Goal: Communication & Community: Answer question/provide support

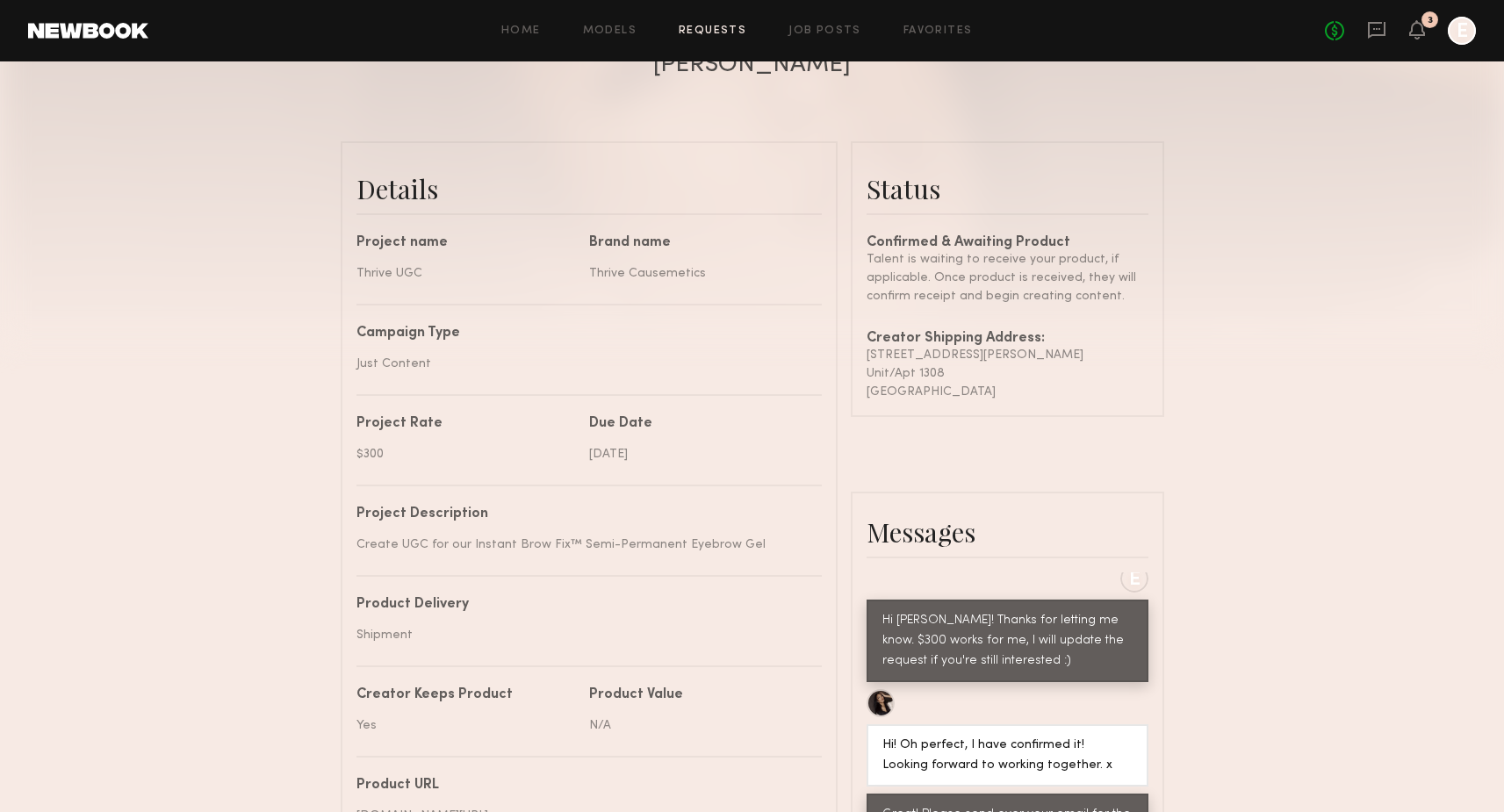
scroll to position [2, 0]
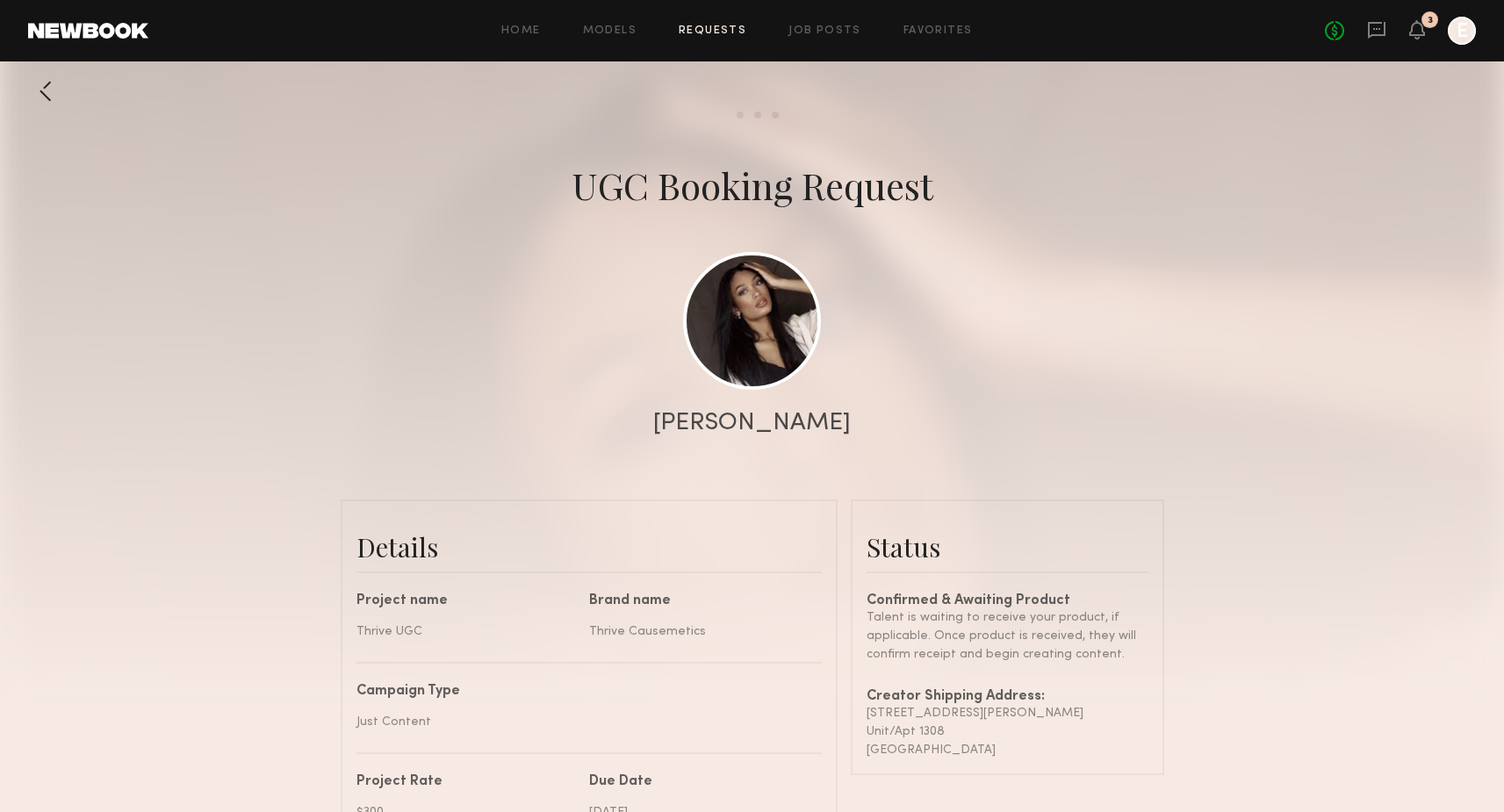
click at [57, 65] on div at bounding box center [752, 349] width 1504 height 702
click at [56, 94] on div at bounding box center [46, 91] width 35 height 35
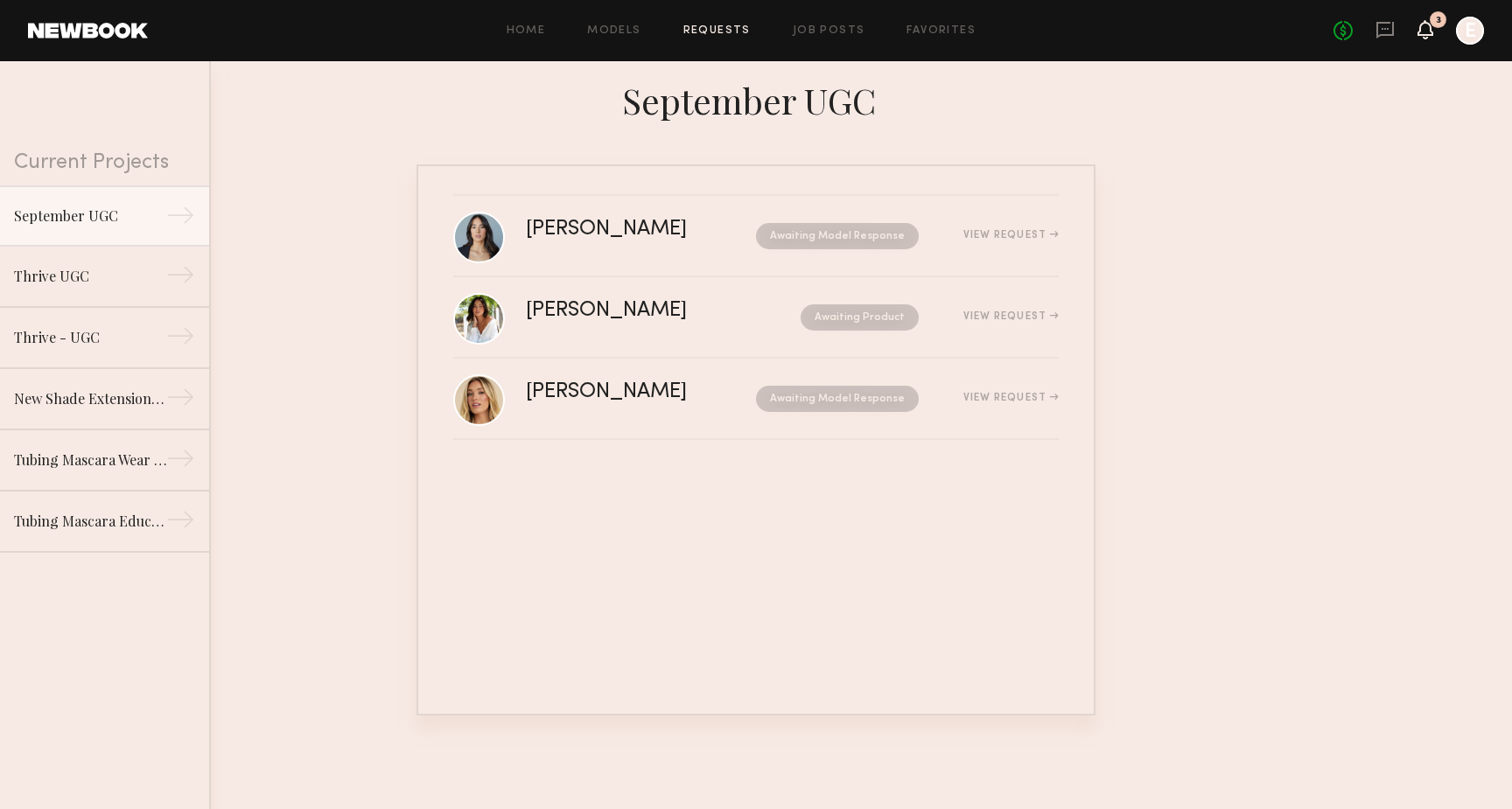
click at [1426, 24] on icon at bounding box center [1425, 28] width 14 height 13
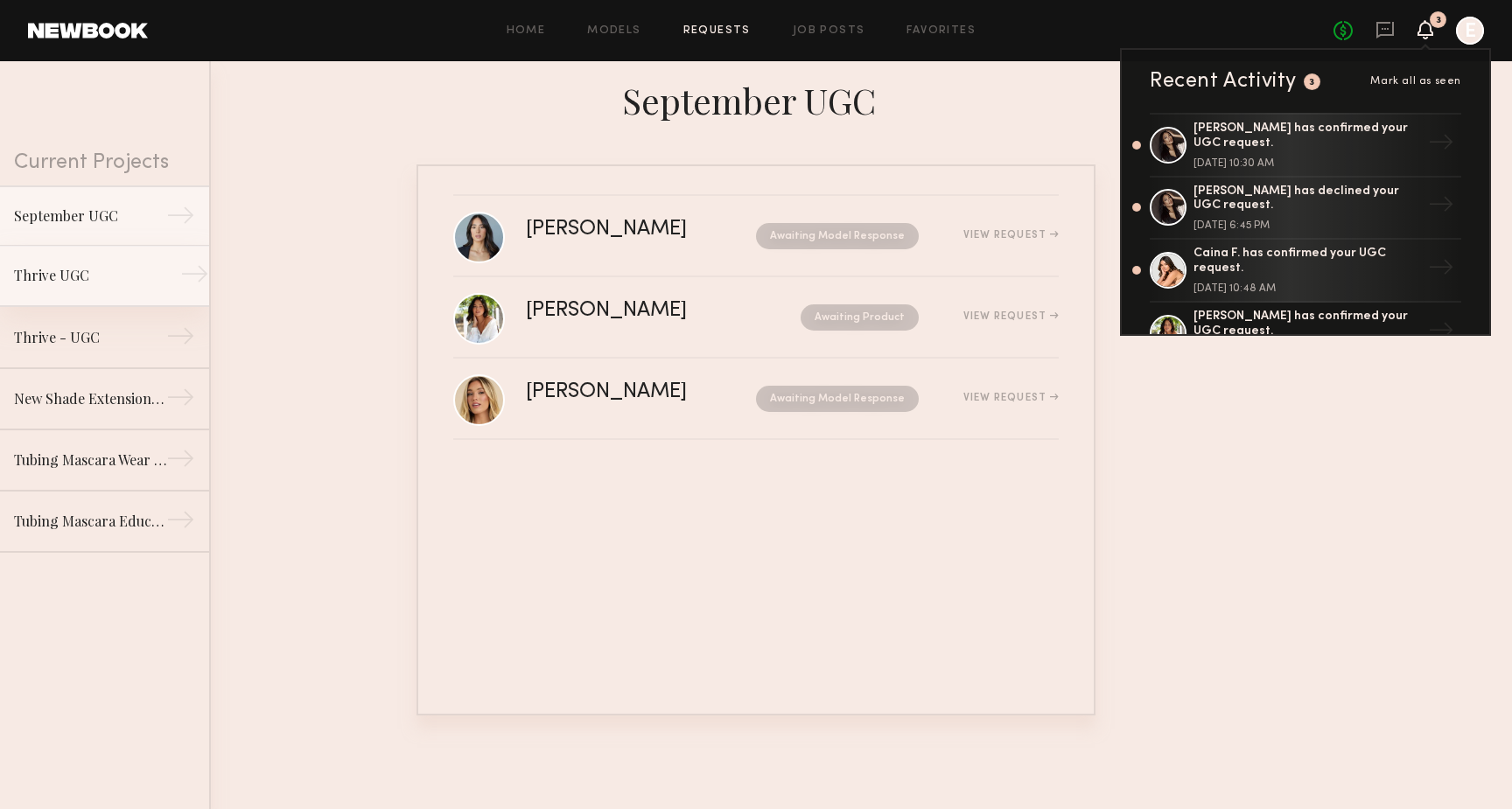
click at [158, 280] on link "Thrive UGC →" at bounding box center [105, 276] width 209 height 61
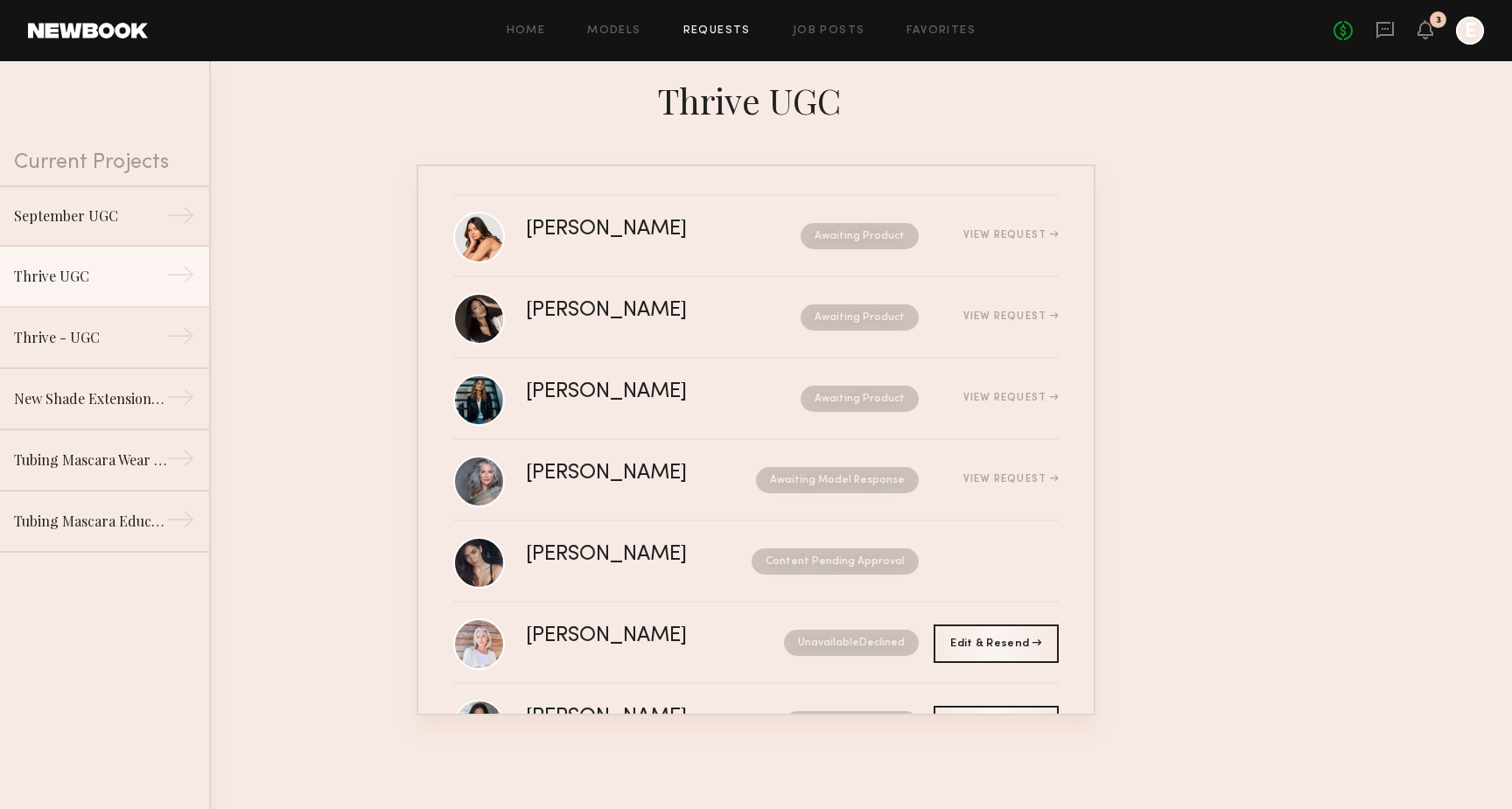
click at [1375, 41] on link at bounding box center [1385, 31] width 19 height 22
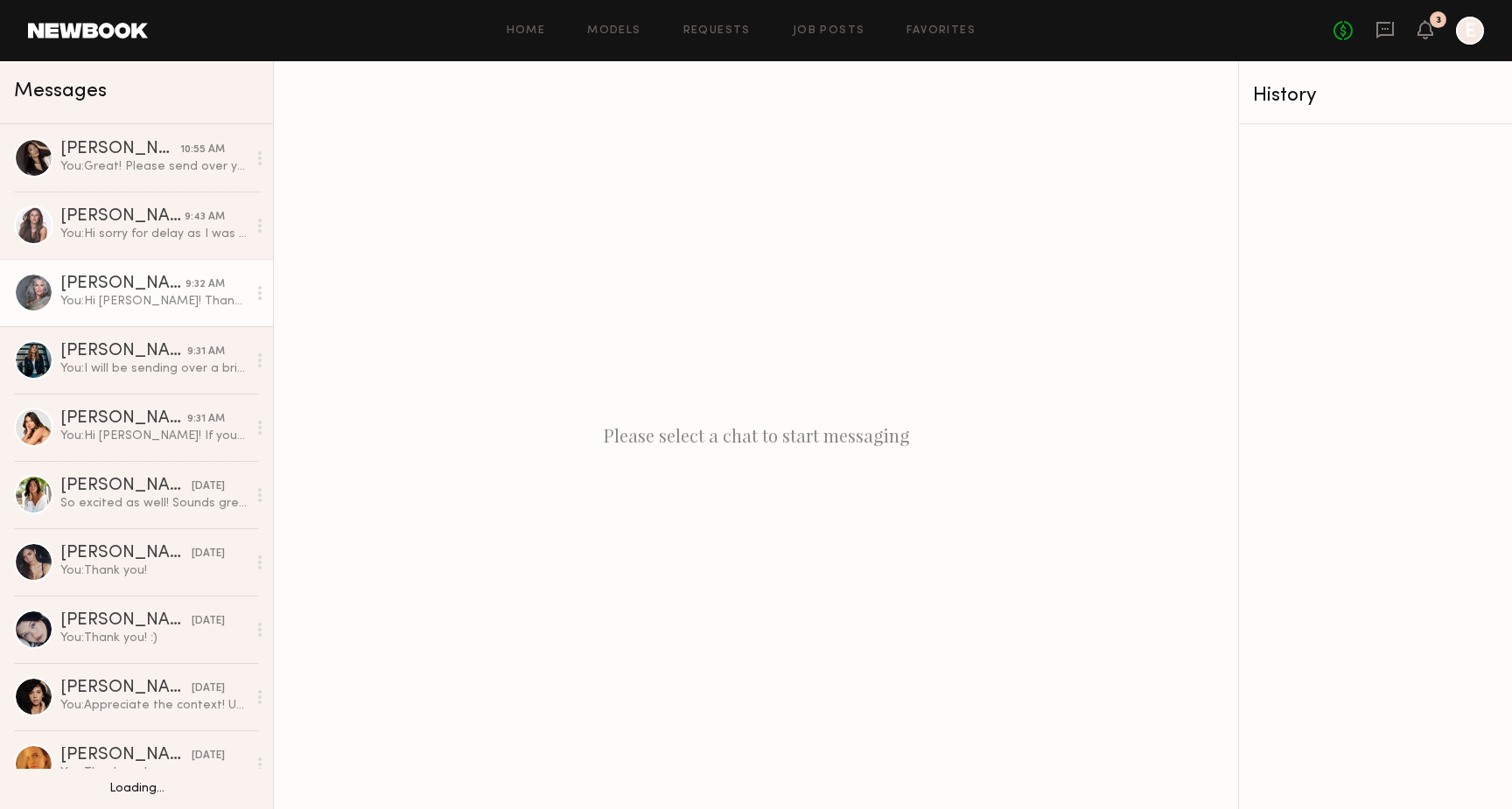
click at [114, 283] on div "[PERSON_NAME]" at bounding box center [122, 284] width 125 height 17
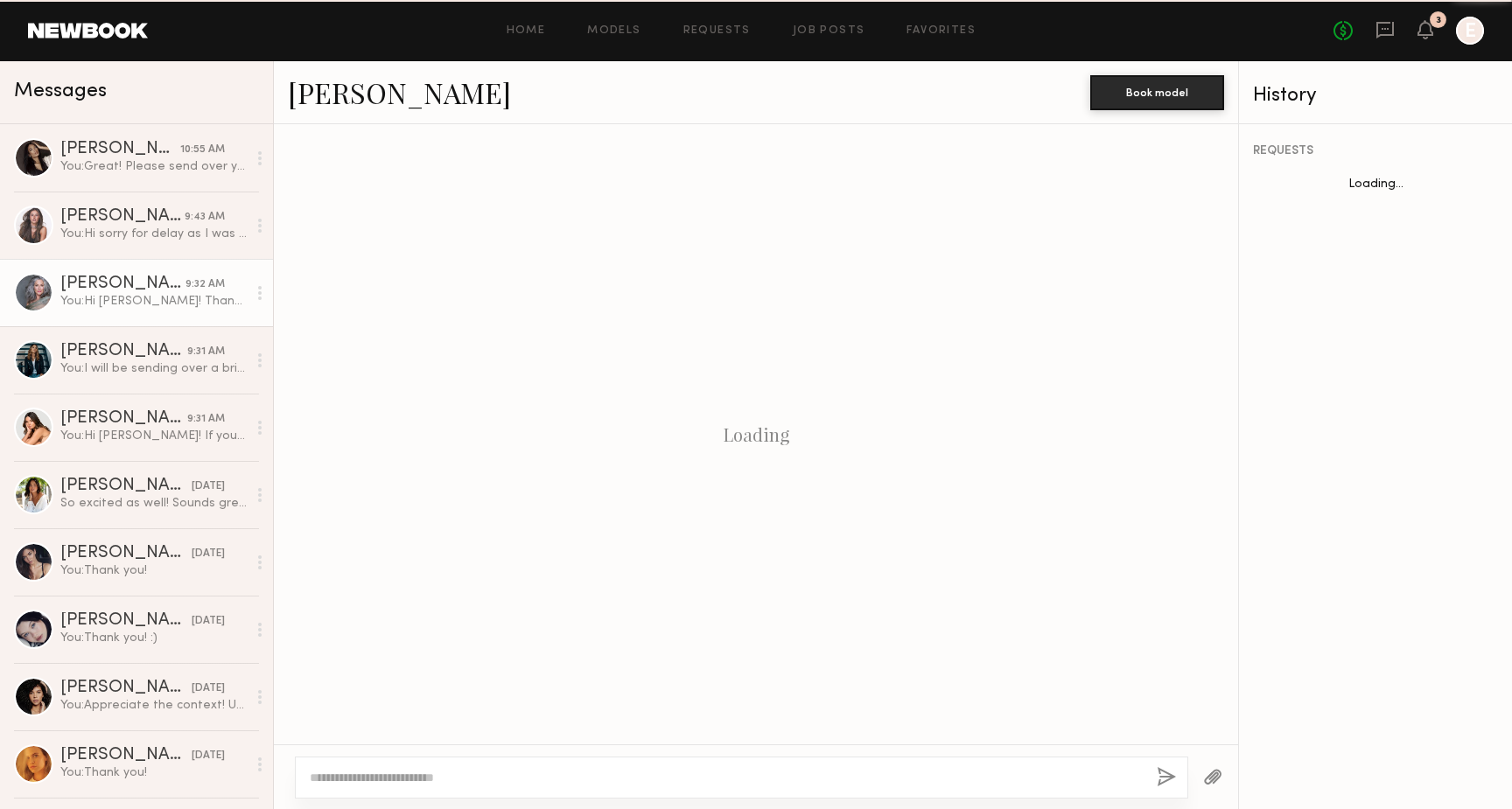
scroll to position [634, 0]
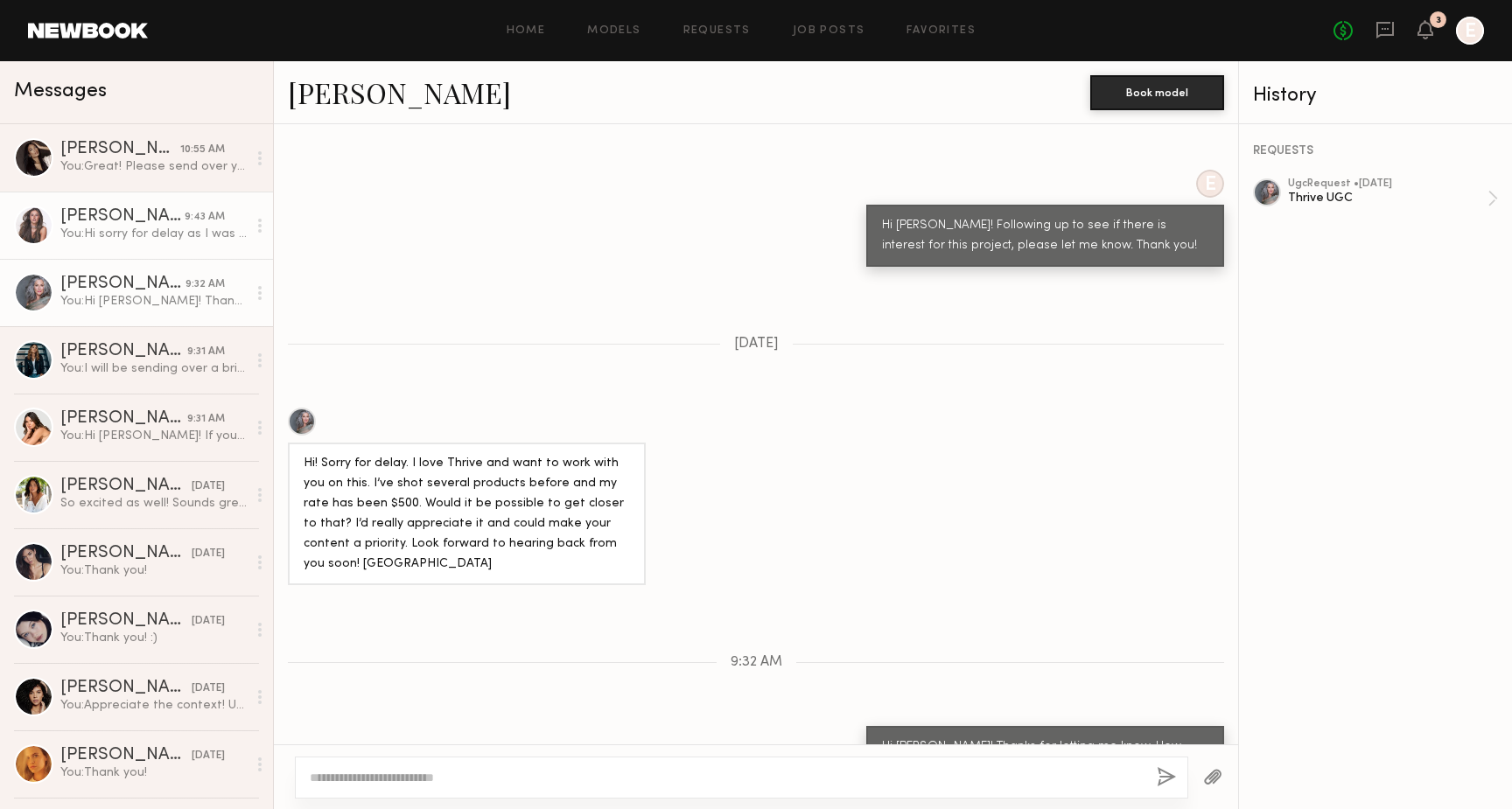
click at [173, 230] on div "You: Hi sorry for delay as I was OOO for the long weekend! Will be reviewing co…" at bounding box center [153, 233] width 186 height 16
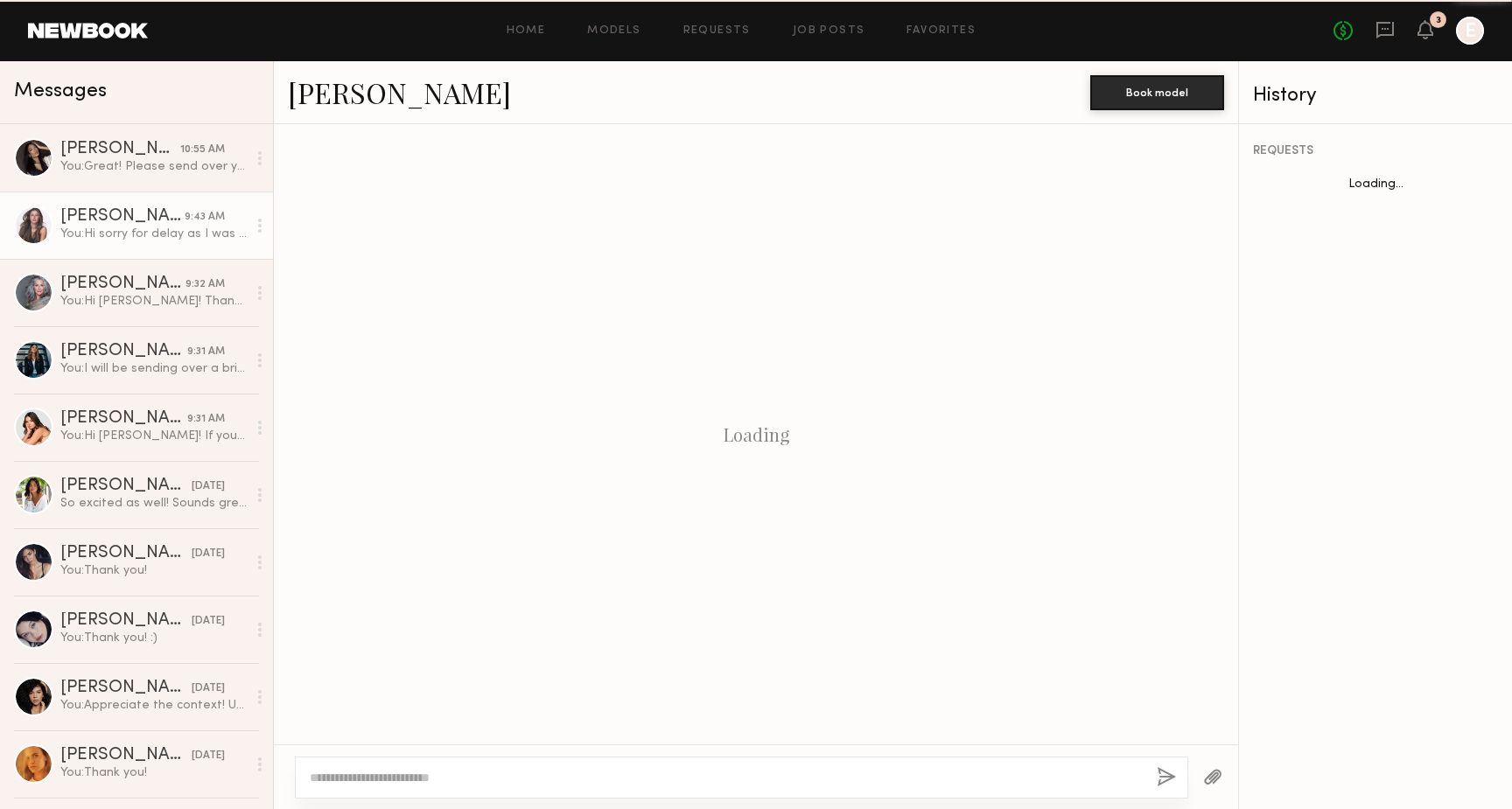
scroll to position [824, 0]
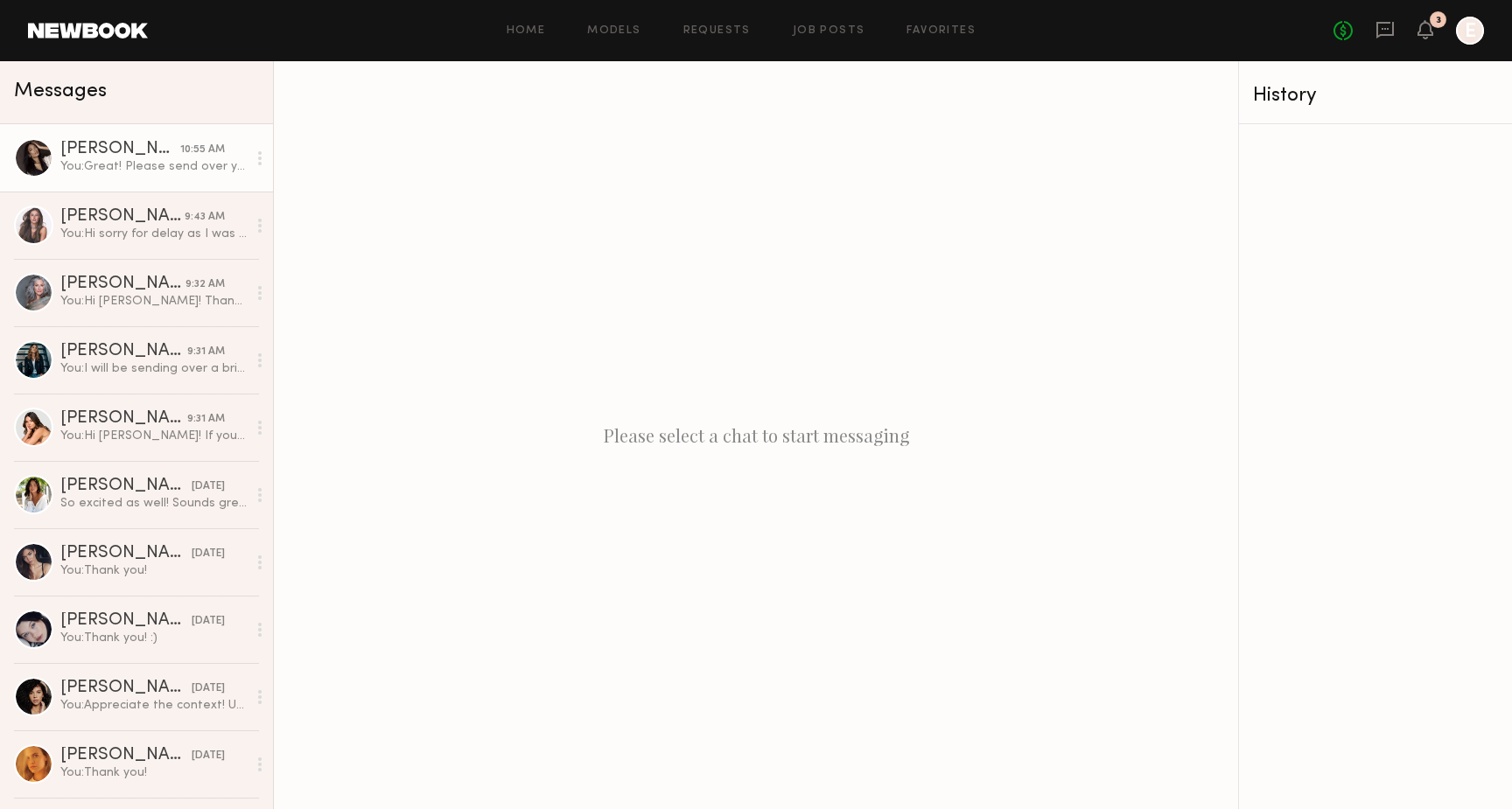
click at [94, 145] on div "[PERSON_NAME]" at bounding box center [120, 149] width 120 height 17
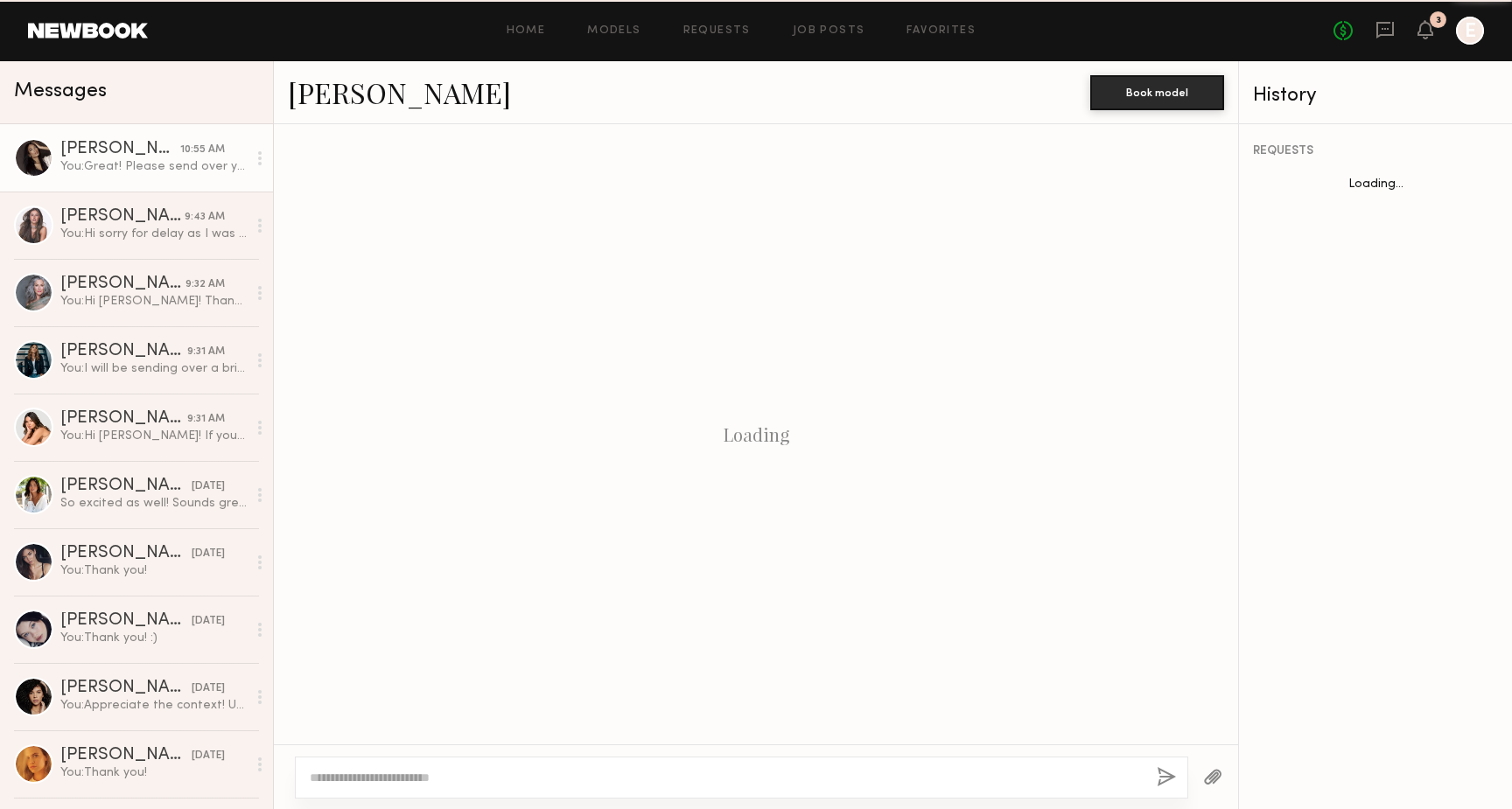
scroll to position [715, 0]
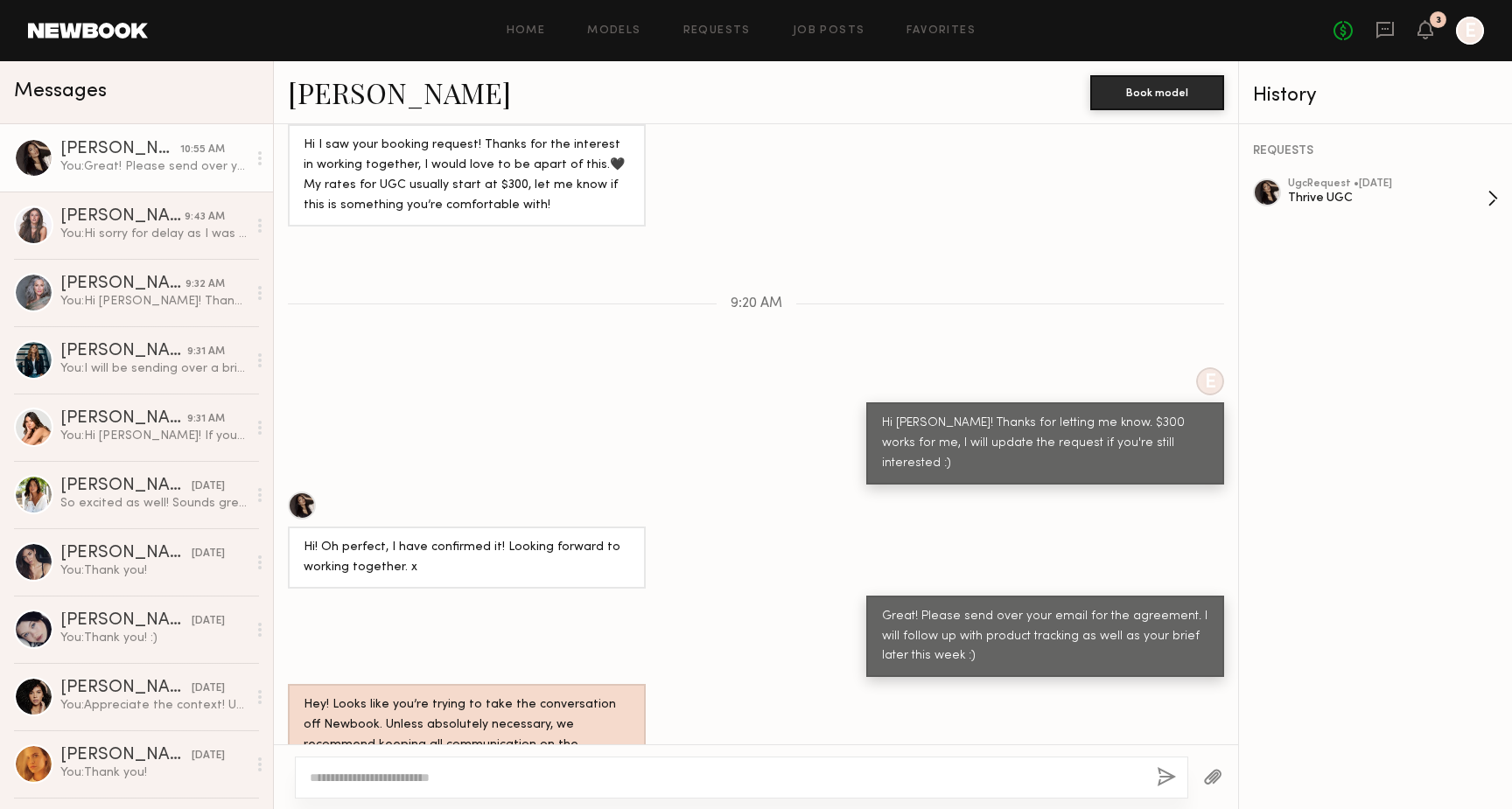
click at [1360, 182] on div "ugc Request • 08/29/2025" at bounding box center [1388, 184] width 200 height 12
click at [150, 415] on div "Caina F." at bounding box center [123, 419] width 127 height 17
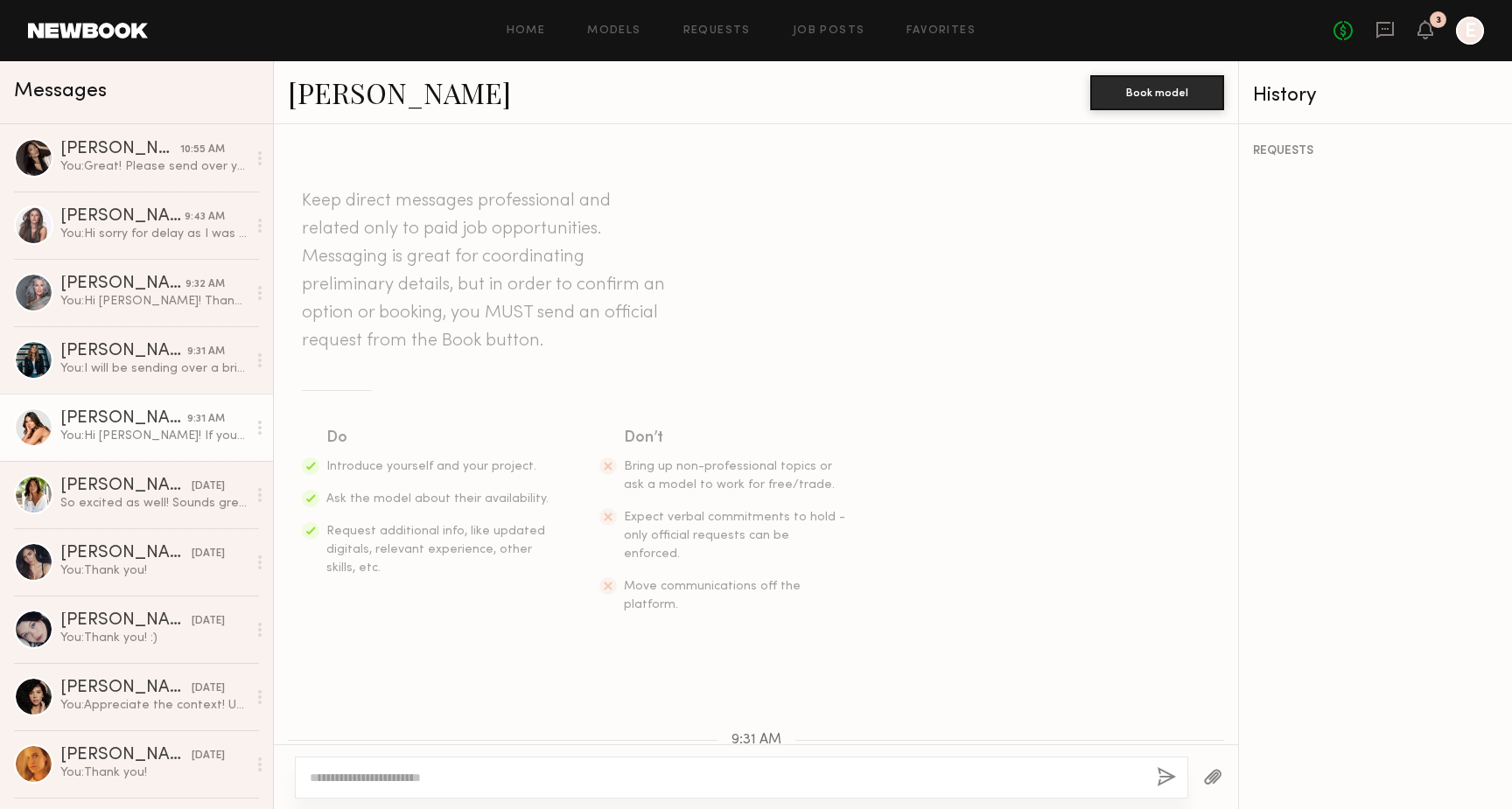
click at [346, 89] on link "Caina F." at bounding box center [399, 92] width 223 height 38
click at [162, 497] on div "So excited as well! Sounds great, [EMAIL_ADDRESS][DOMAIN_NAME]" at bounding box center [153, 503] width 186 height 16
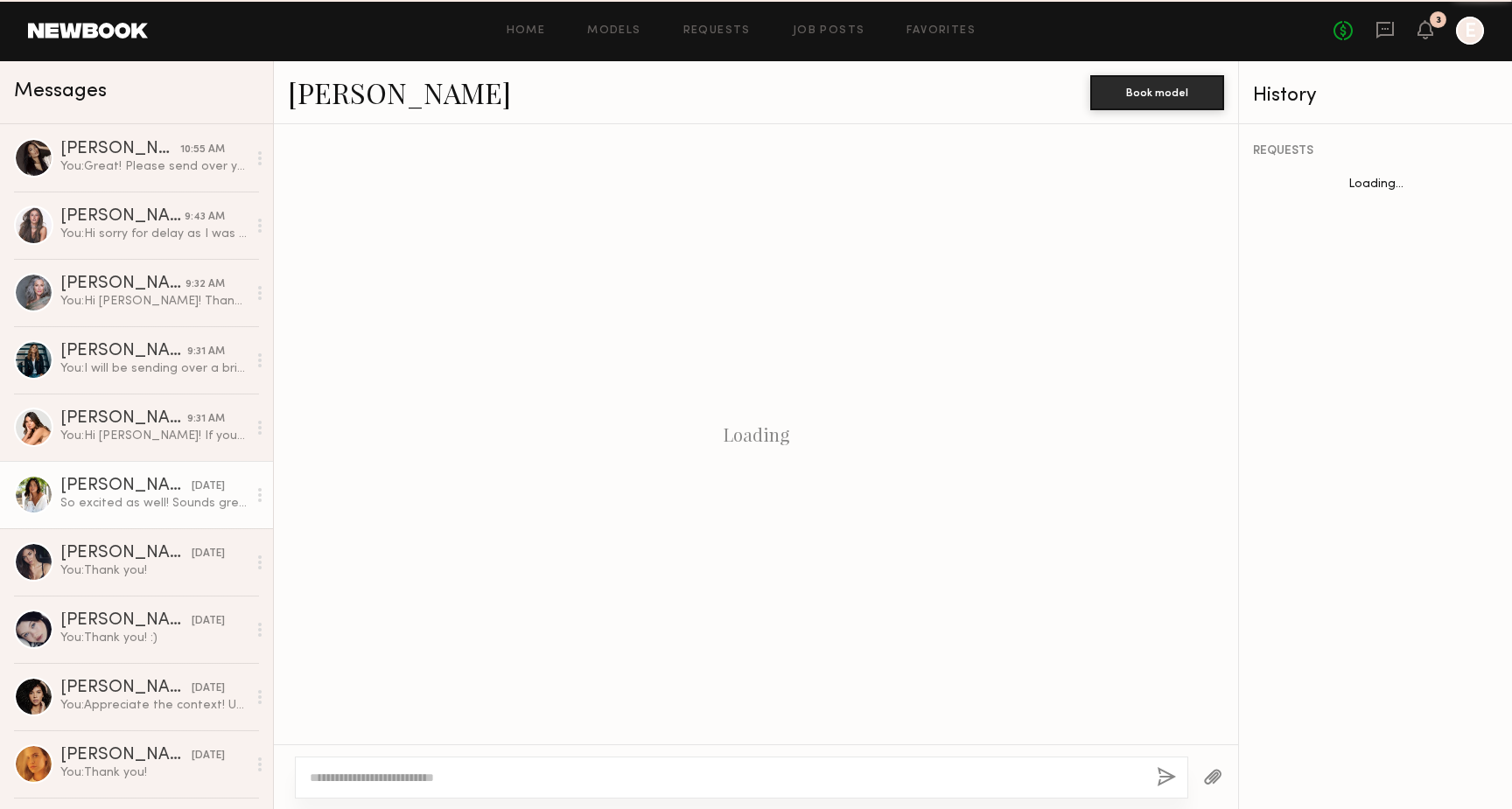
scroll to position [354, 0]
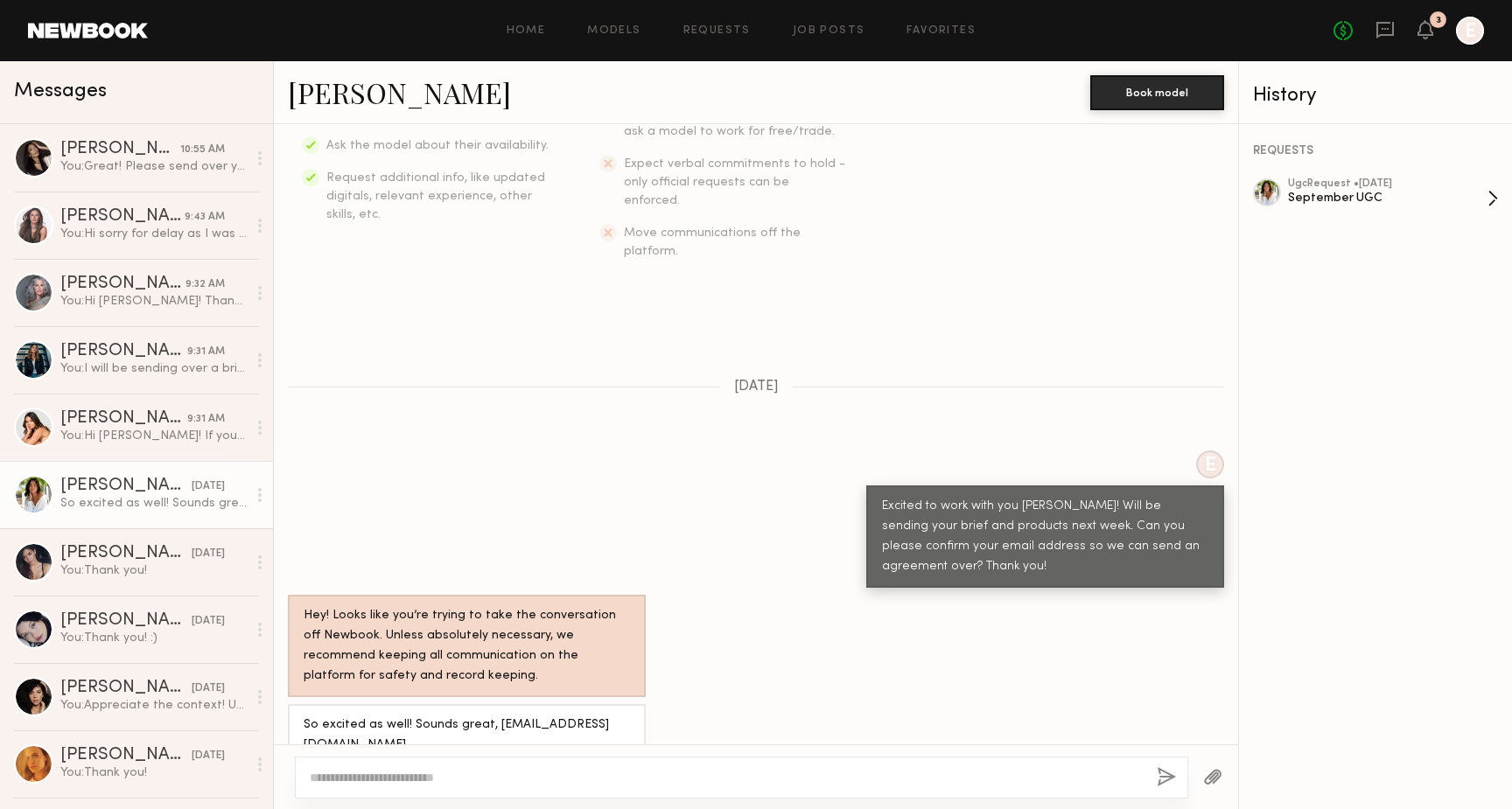
click at [1322, 186] on div "ugc Request • 08/29/2025" at bounding box center [1388, 184] width 200 height 12
click at [1426, 37] on icon at bounding box center [1425, 38] width 5 height 3
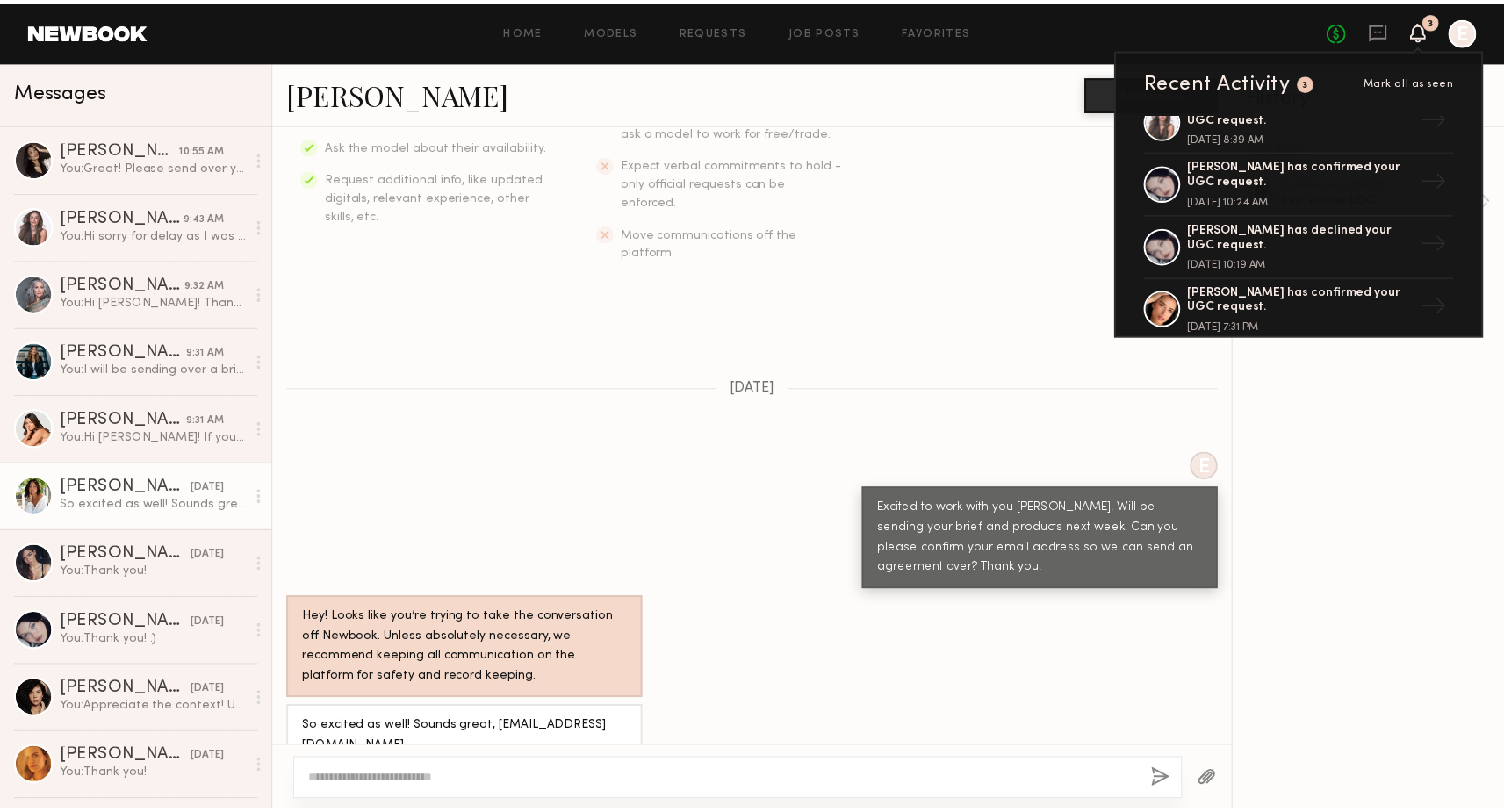
scroll to position [548, 0]
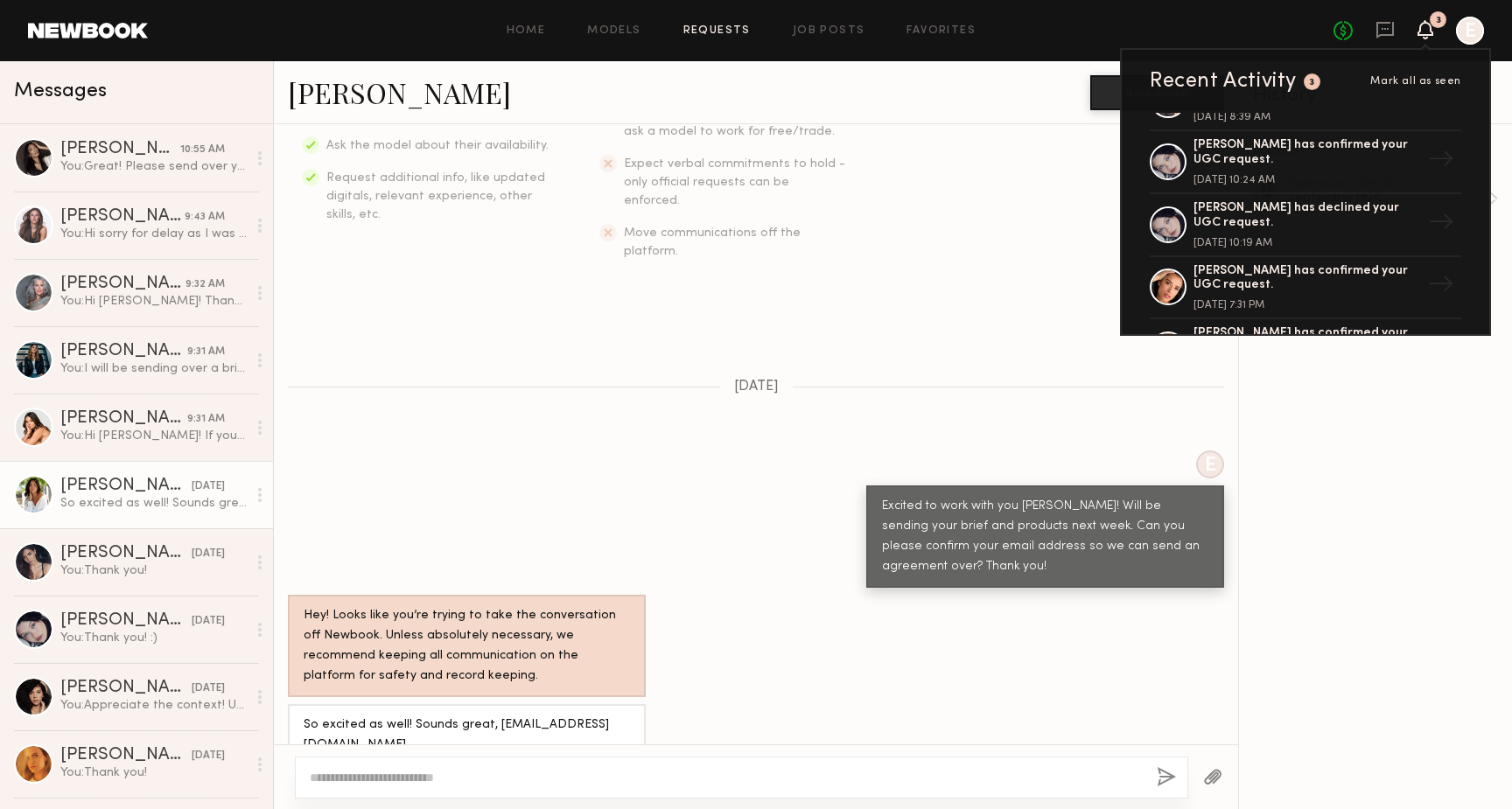
click at [745, 26] on link "Requests" at bounding box center [717, 31] width 68 height 12
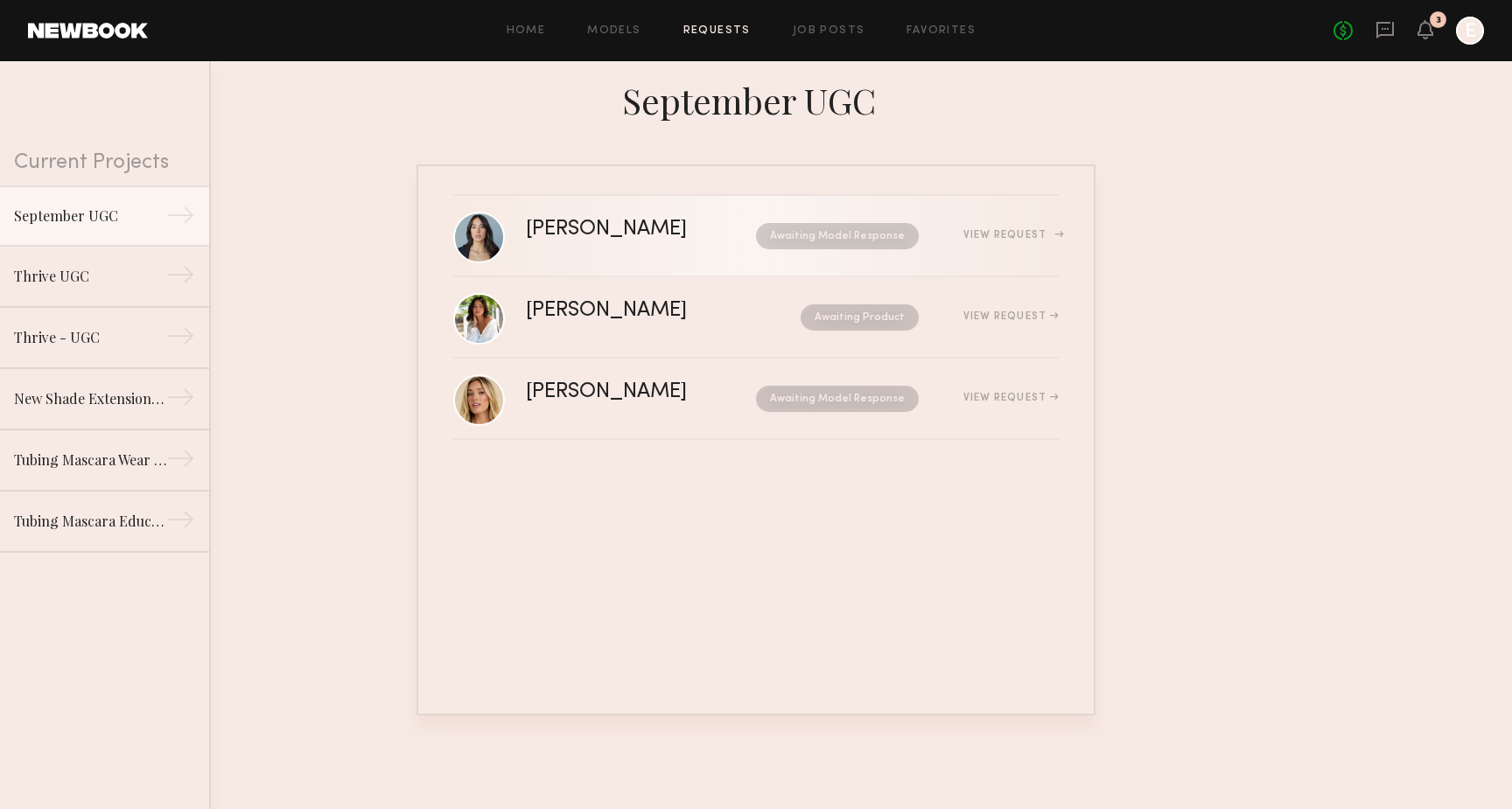
click at [593, 211] on link "Ariana A. Awaiting Model Response View Request" at bounding box center [756, 236] width 606 height 81
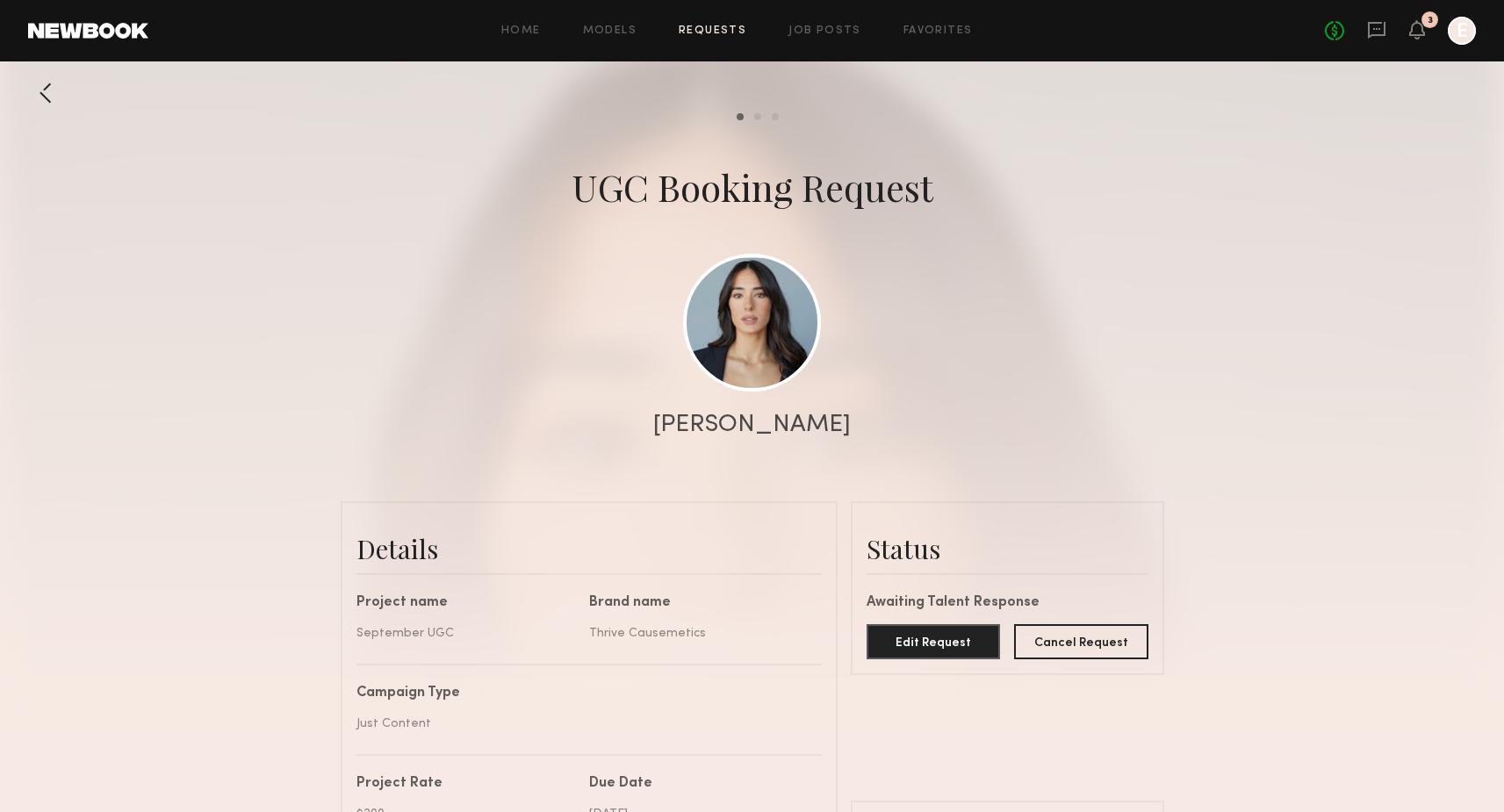
click at [50, 94] on div at bounding box center [46, 93] width 35 height 35
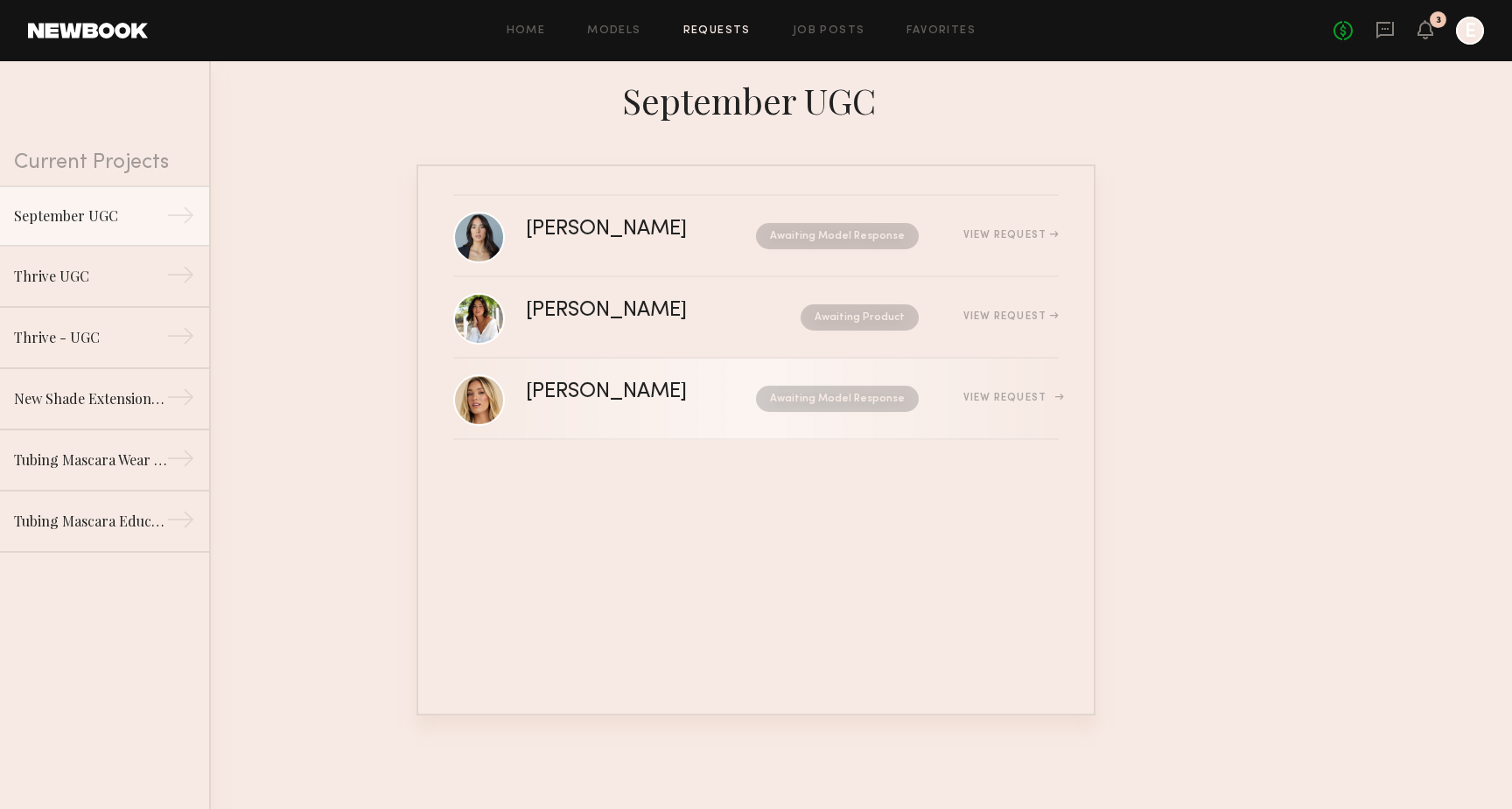
click at [608, 389] on div "Hailey M." at bounding box center [624, 392] width 196 height 20
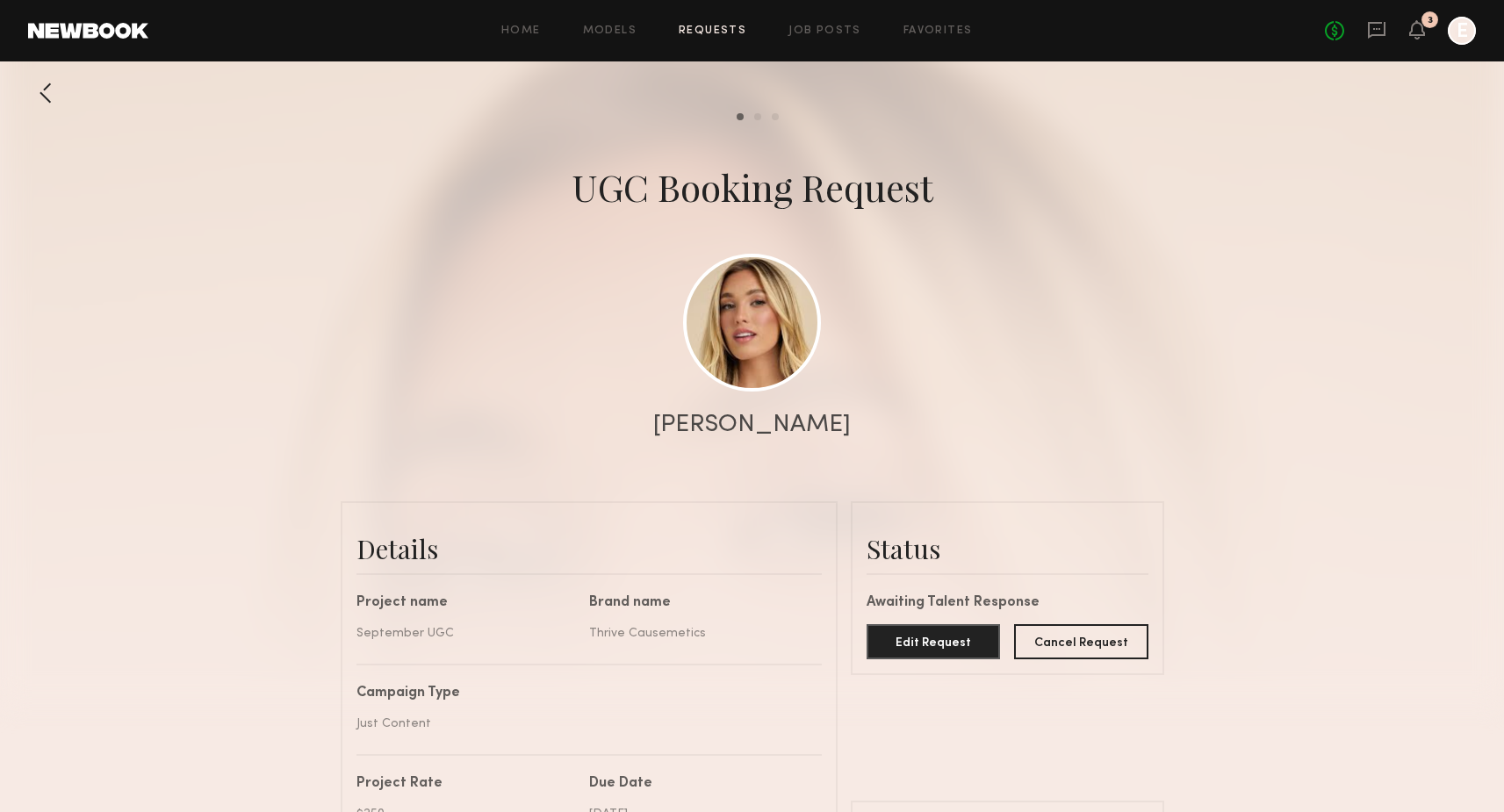
click at [52, 94] on div at bounding box center [46, 93] width 35 height 35
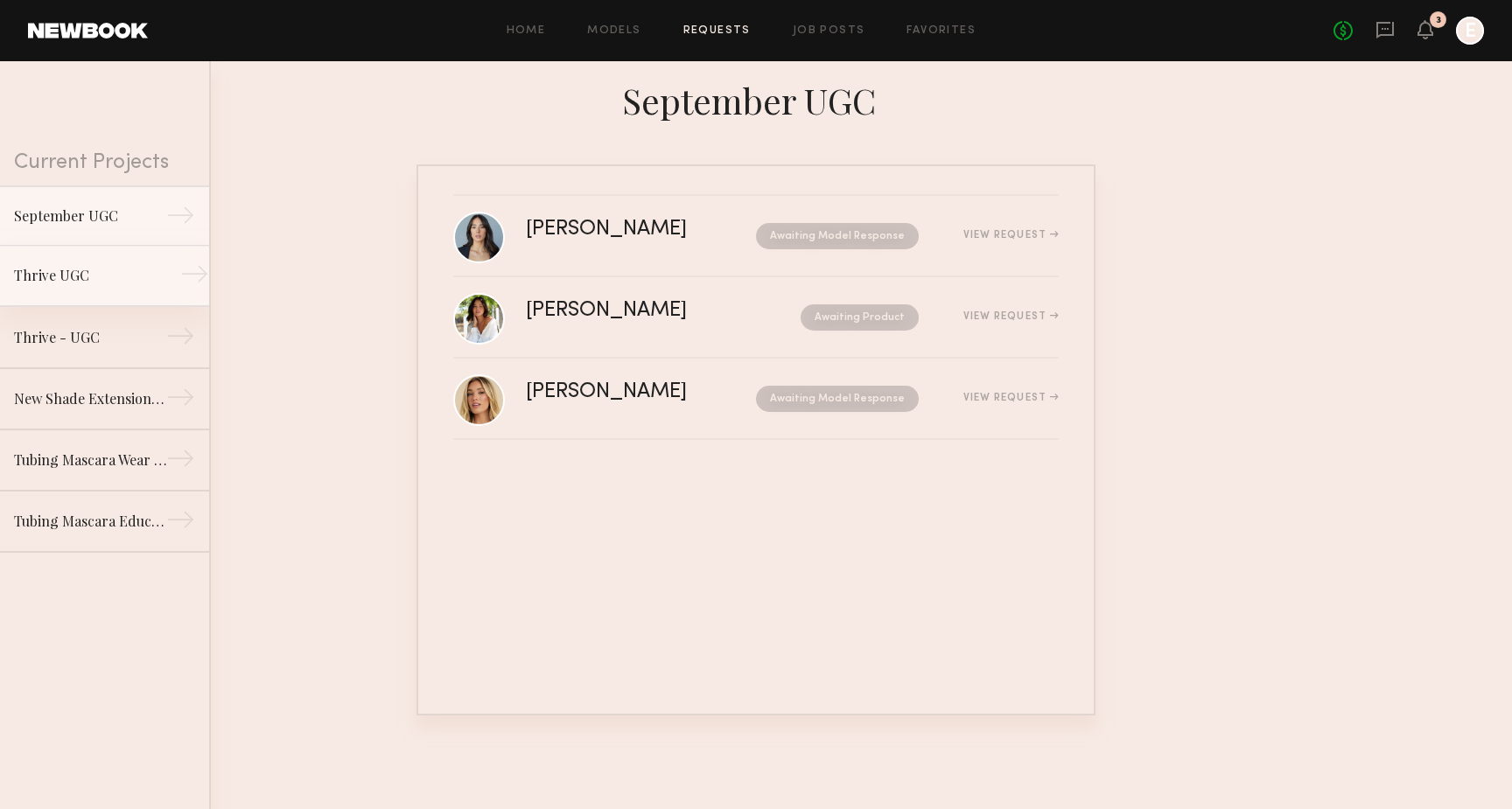
click at [164, 293] on link "Thrive UGC →" at bounding box center [105, 276] width 209 height 61
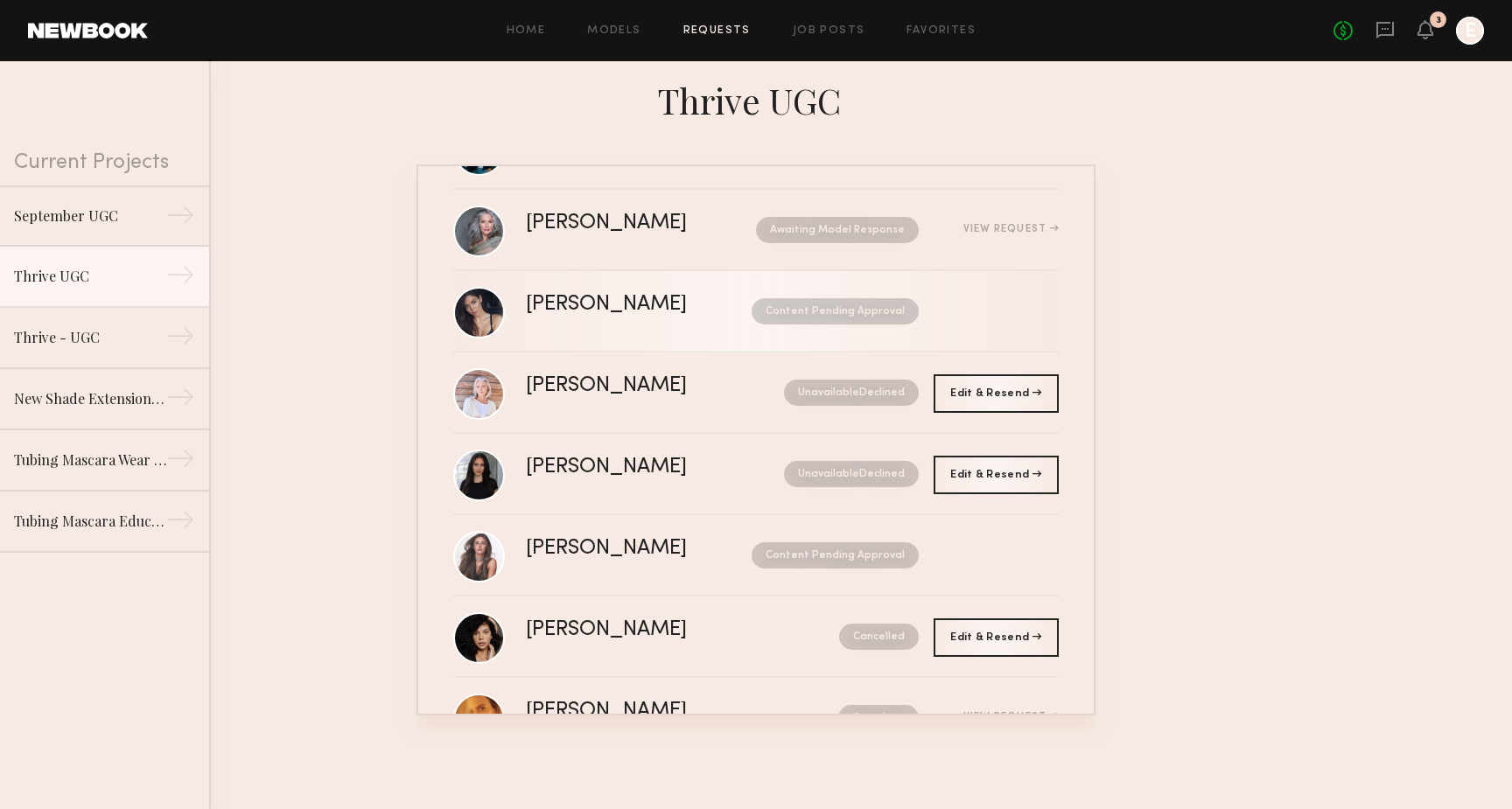
scroll to position [247, 0]
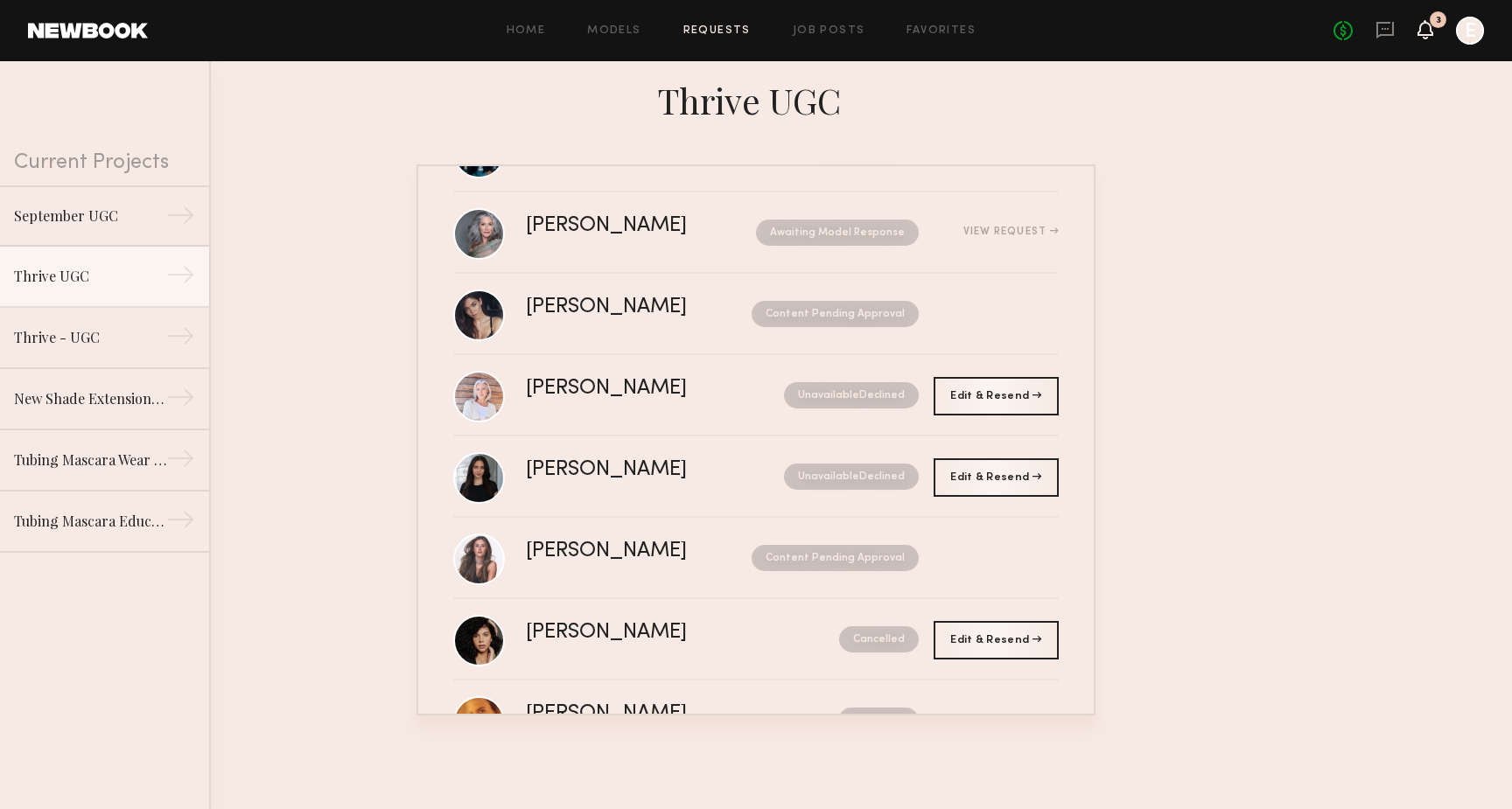
click at [1420, 26] on icon at bounding box center [1425, 28] width 14 height 13
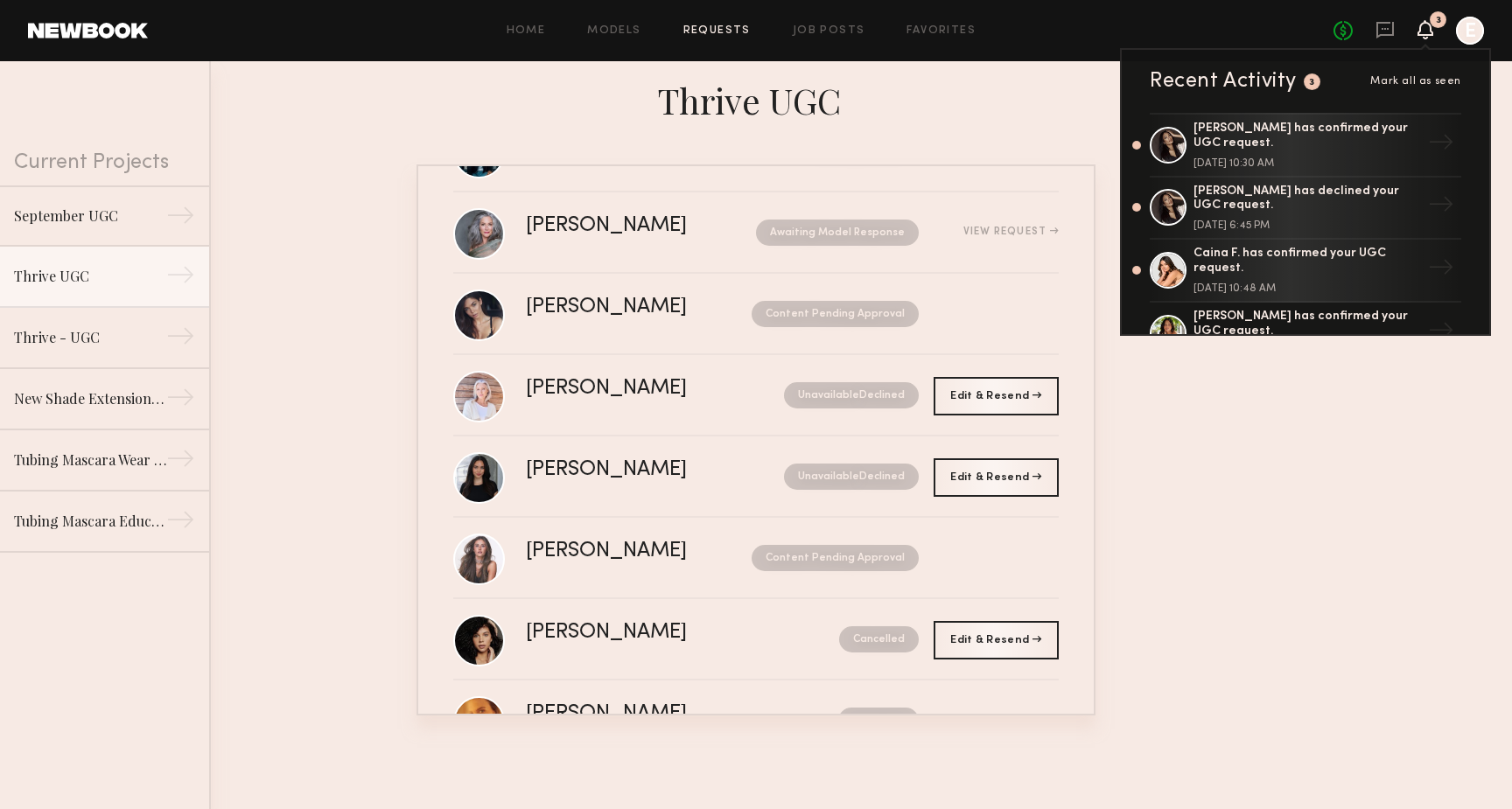
click at [1435, 71] on div "Recent Activity 3 Mark all as seen" at bounding box center [1305, 81] width 311 height 21
click at [1435, 83] on span "Mark all as seen" at bounding box center [1416, 81] width 91 height 11
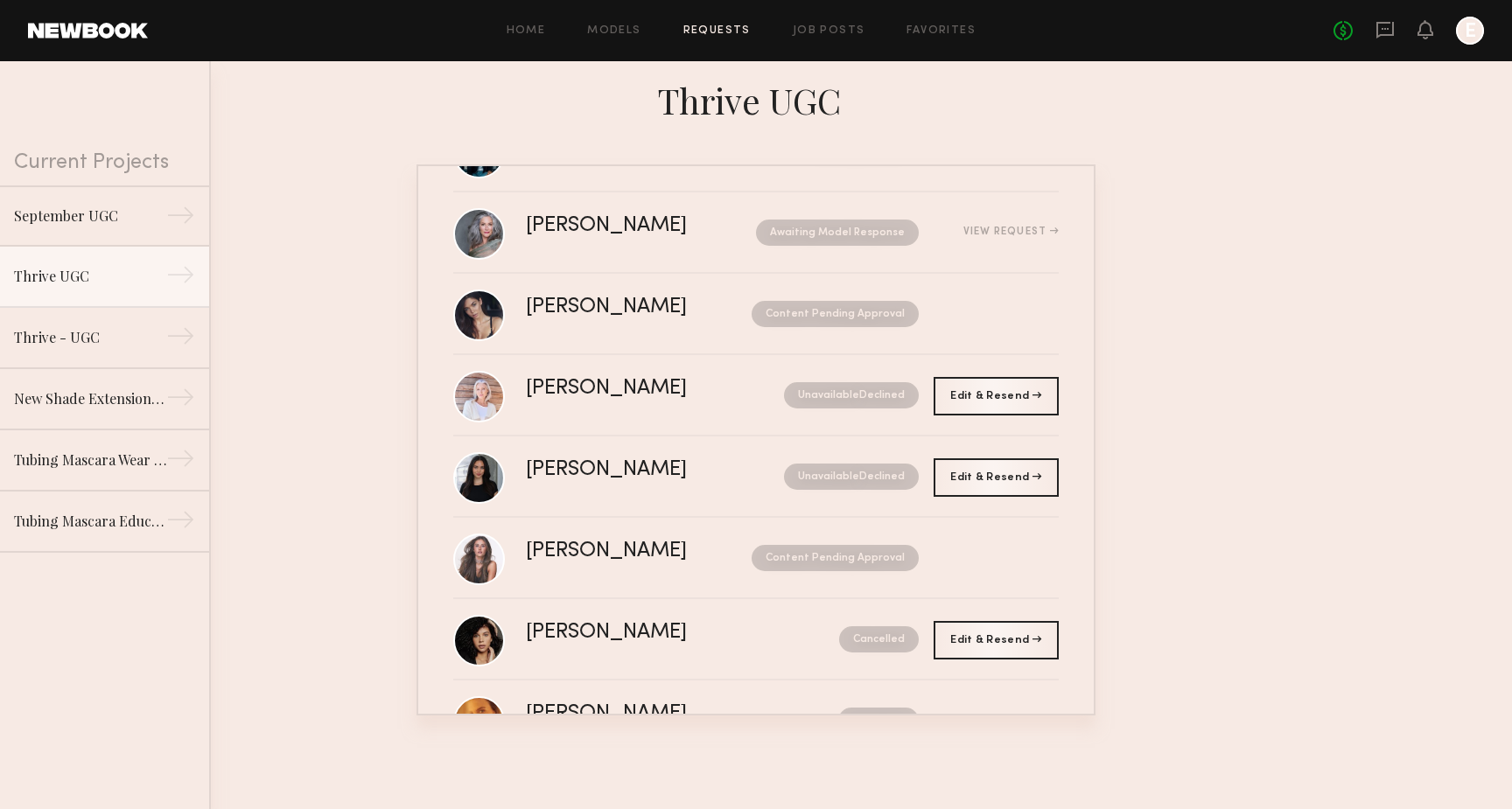
click at [1419, 40] on div at bounding box center [1425, 31] width 16 height 22
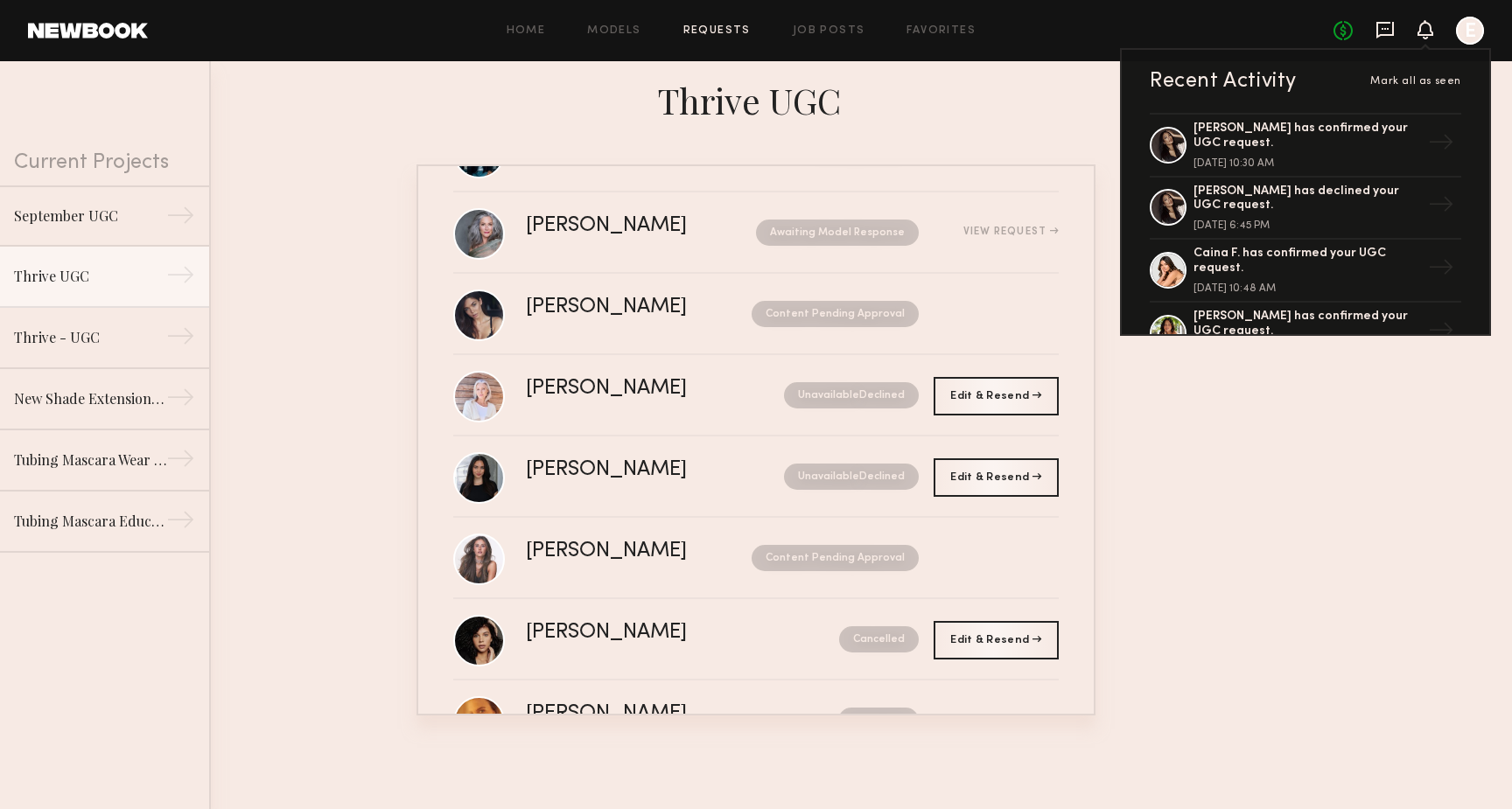
click at [1381, 30] on icon at bounding box center [1384, 29] width 7 height 2
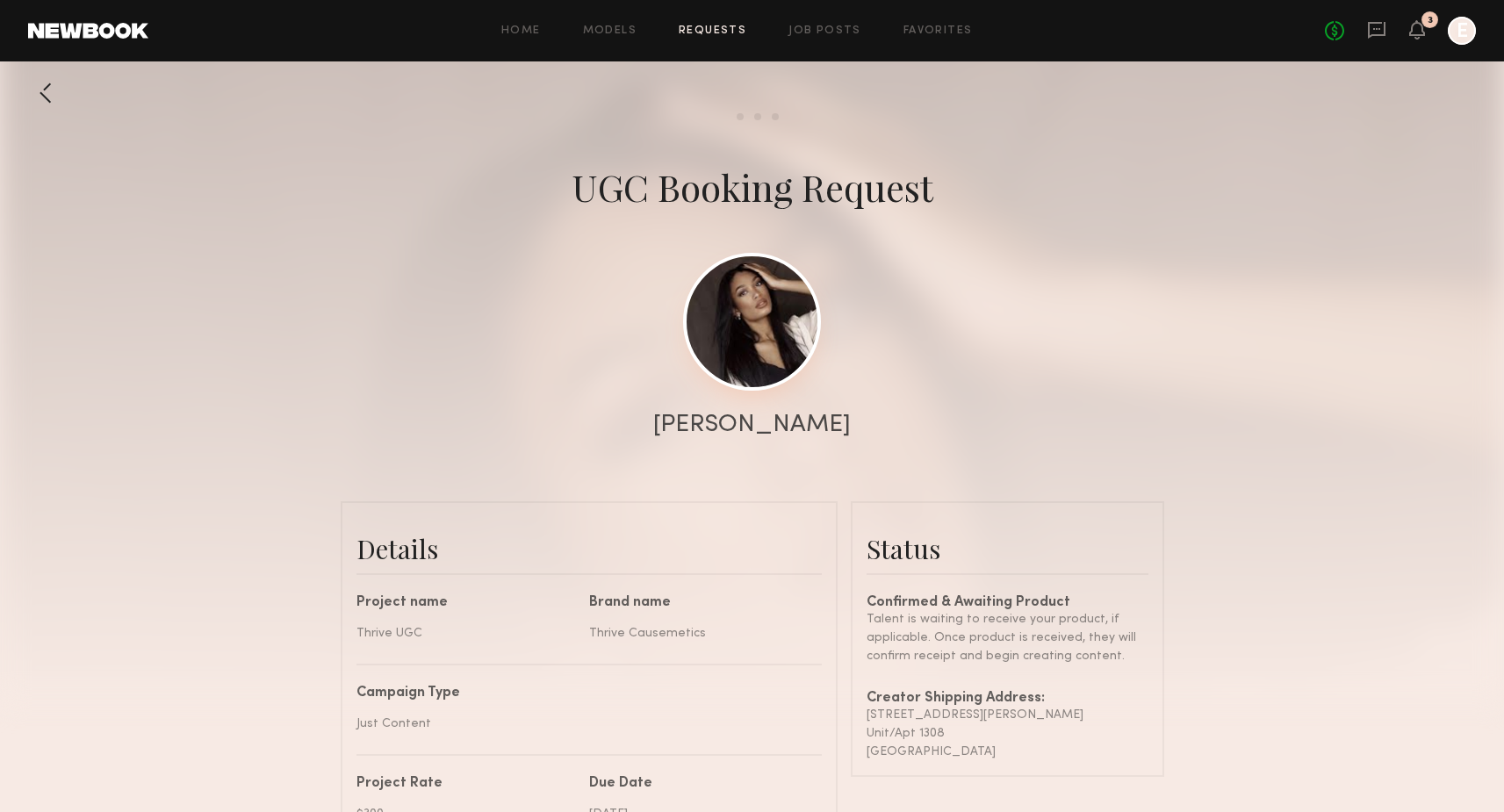
scroll to position [1264, 0]
click at [736, 318] on link at bounding box center [752, 322] width 138 height 138
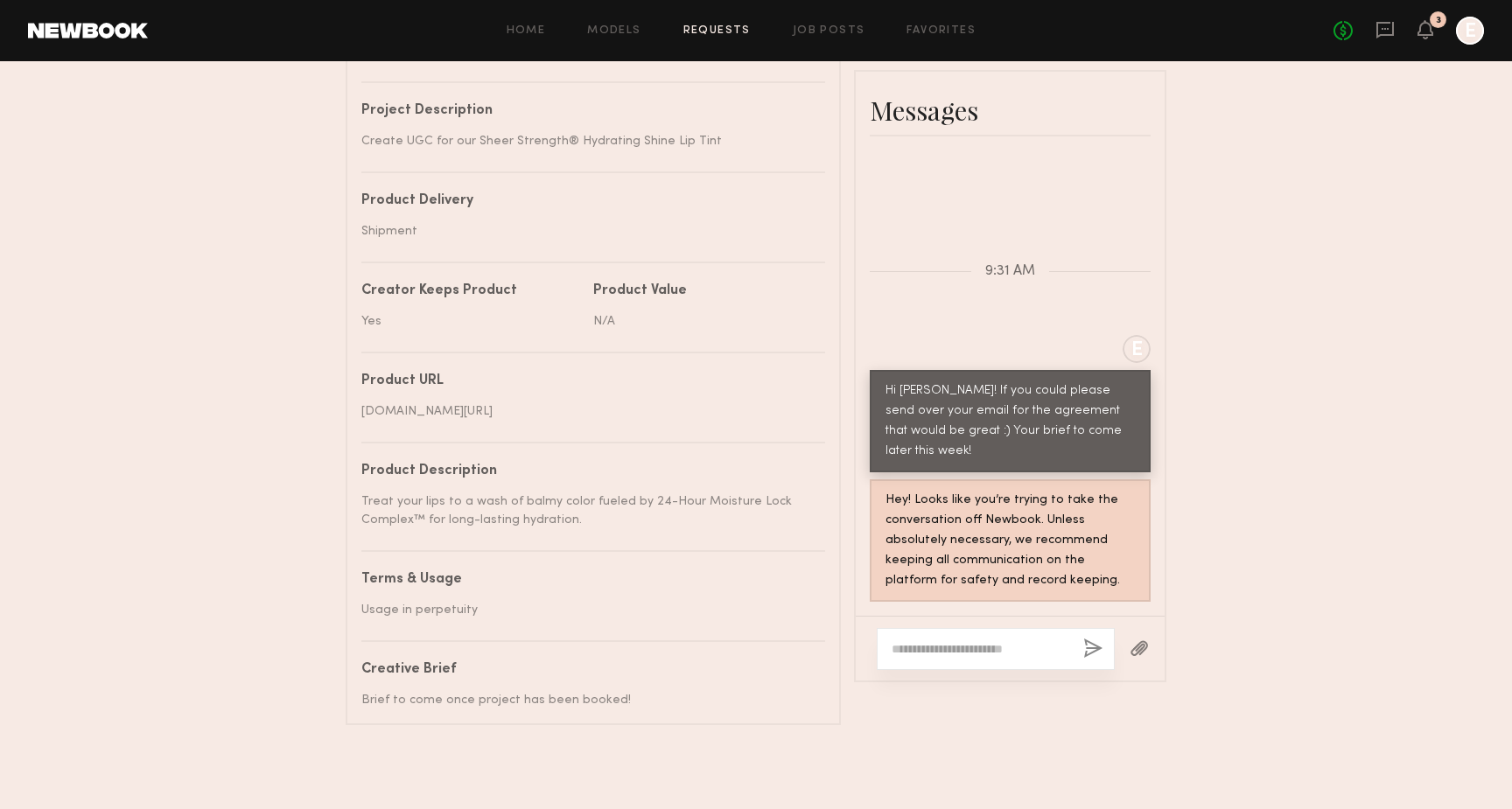
scroll to position [749, 0]
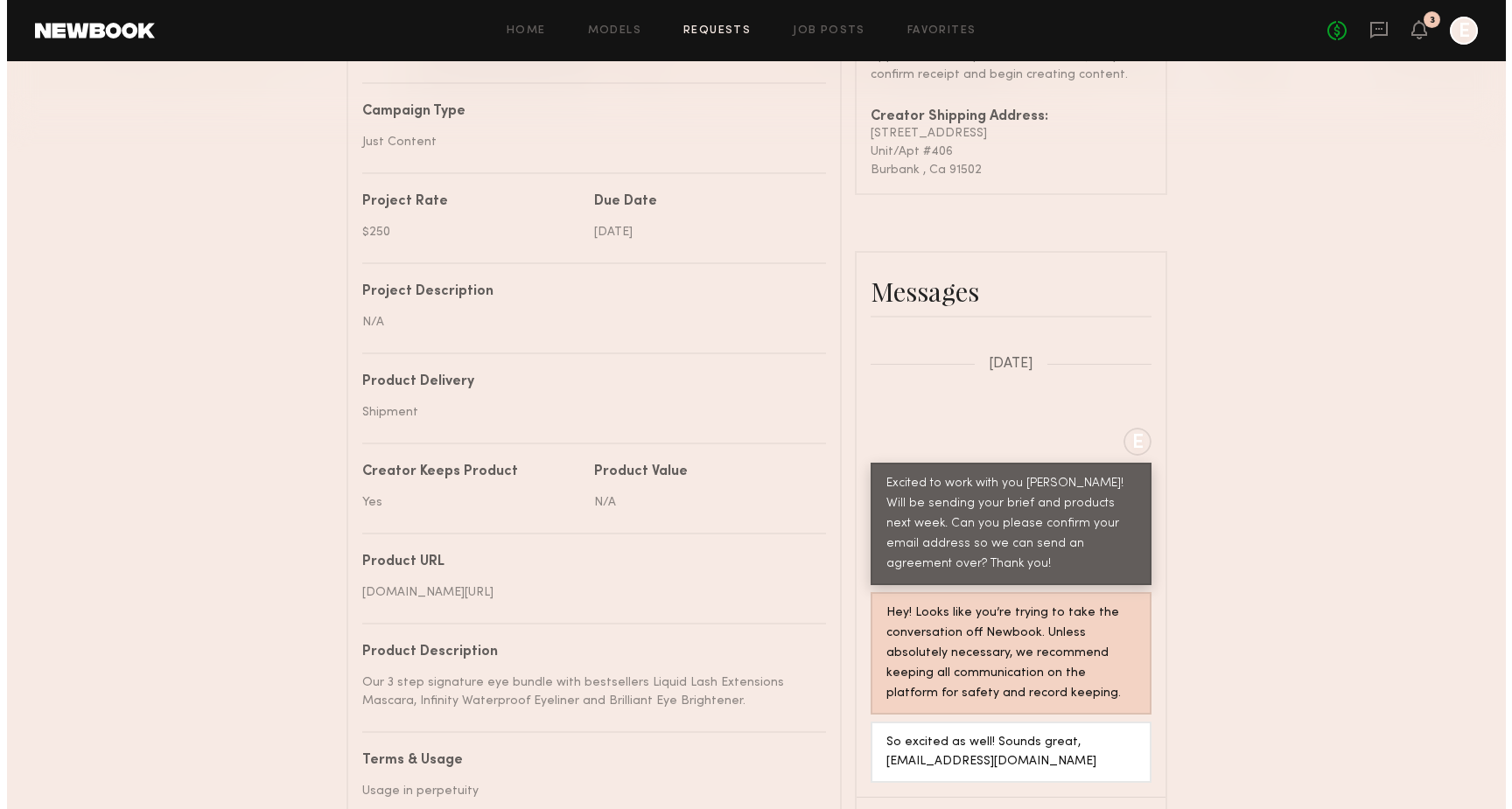
scroll to position [586, 0]
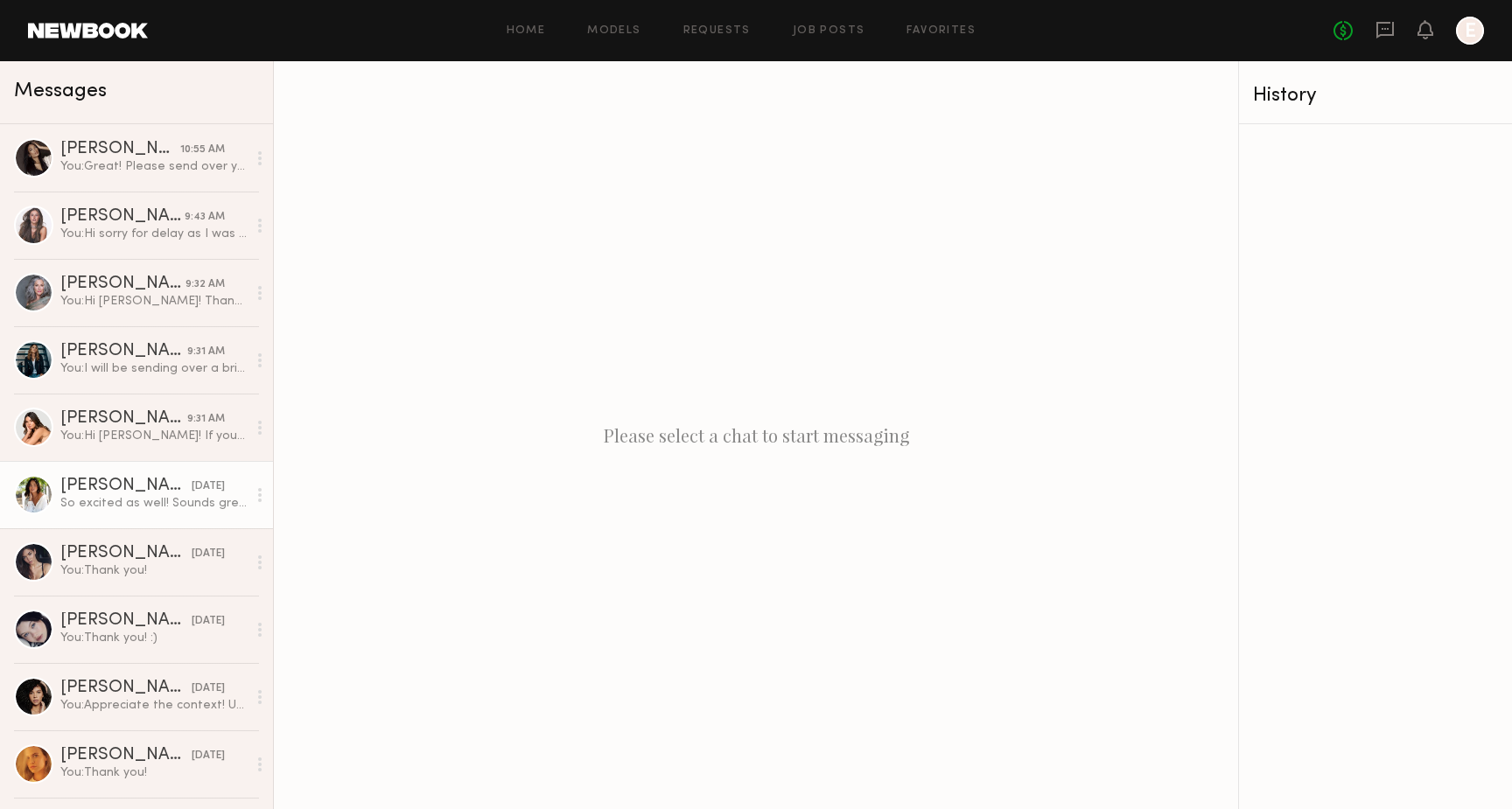
click at [104, 472] on link "AnnaNoel O. 08/29/2025 So excited as well! Sounds great, annanoeltalent@gmail.c…" at bounding box center [137, 495] width 273 height 68
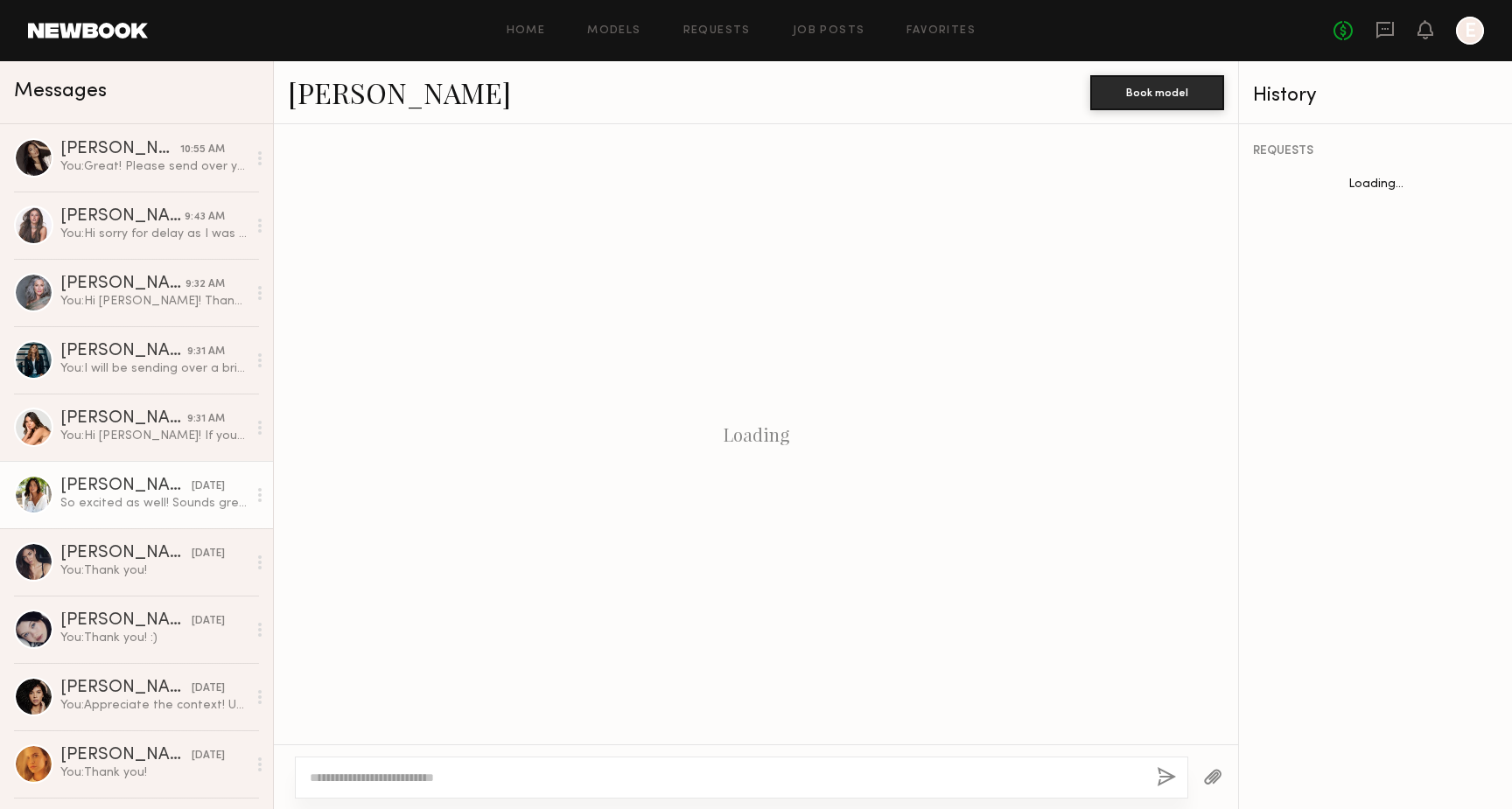
scroll to position [354, 0]
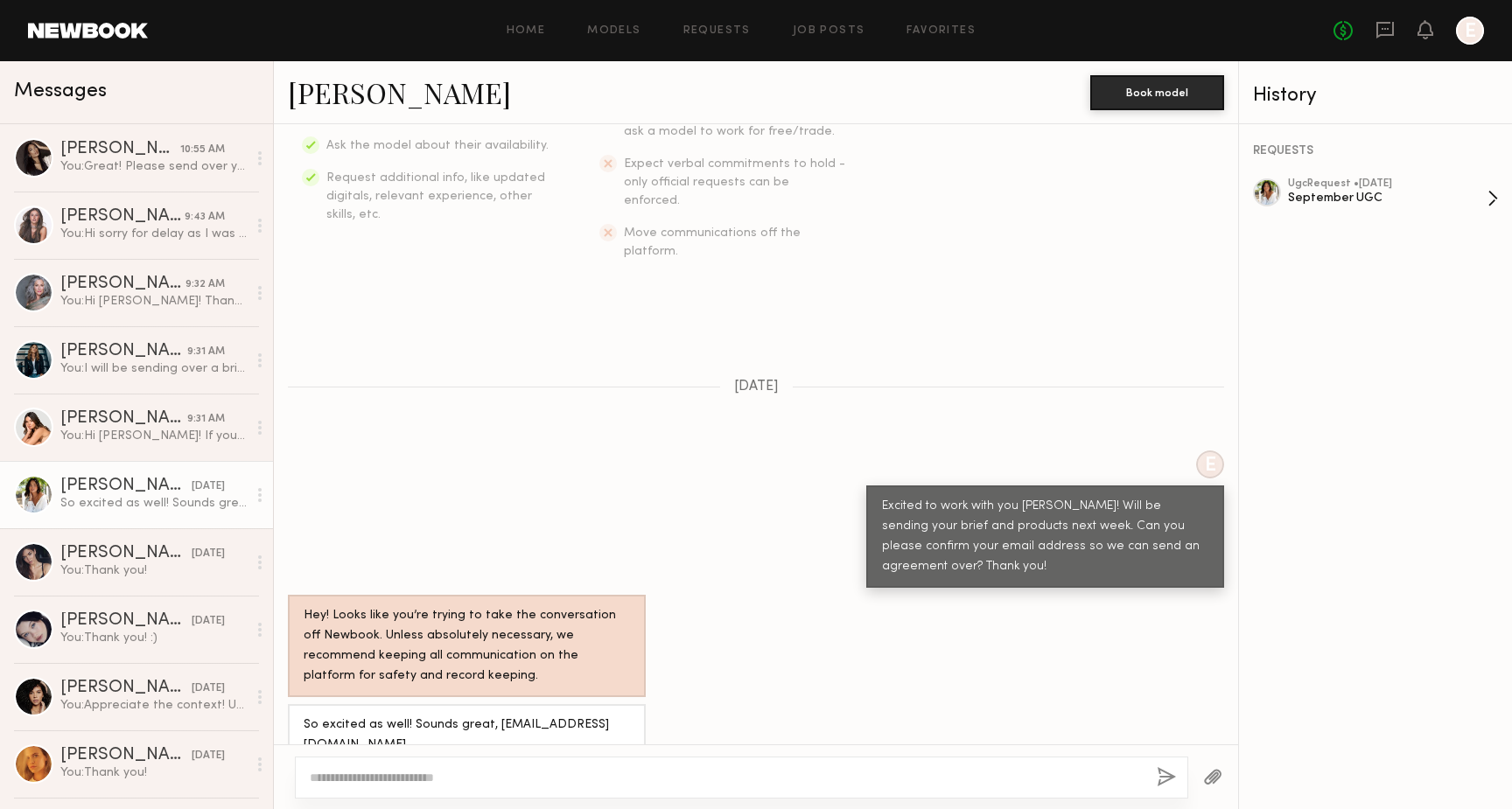
click at [1377, 187] on div "ugc Request • 08/29/2025" at bounding box center [1388, 184] width 200 height 12
click at [64, 451] on link "Caina F. 9:31 AM You: Hi Caina! If you could please send over your email for th…" at bounding box center [137, 427] width 273 height 68
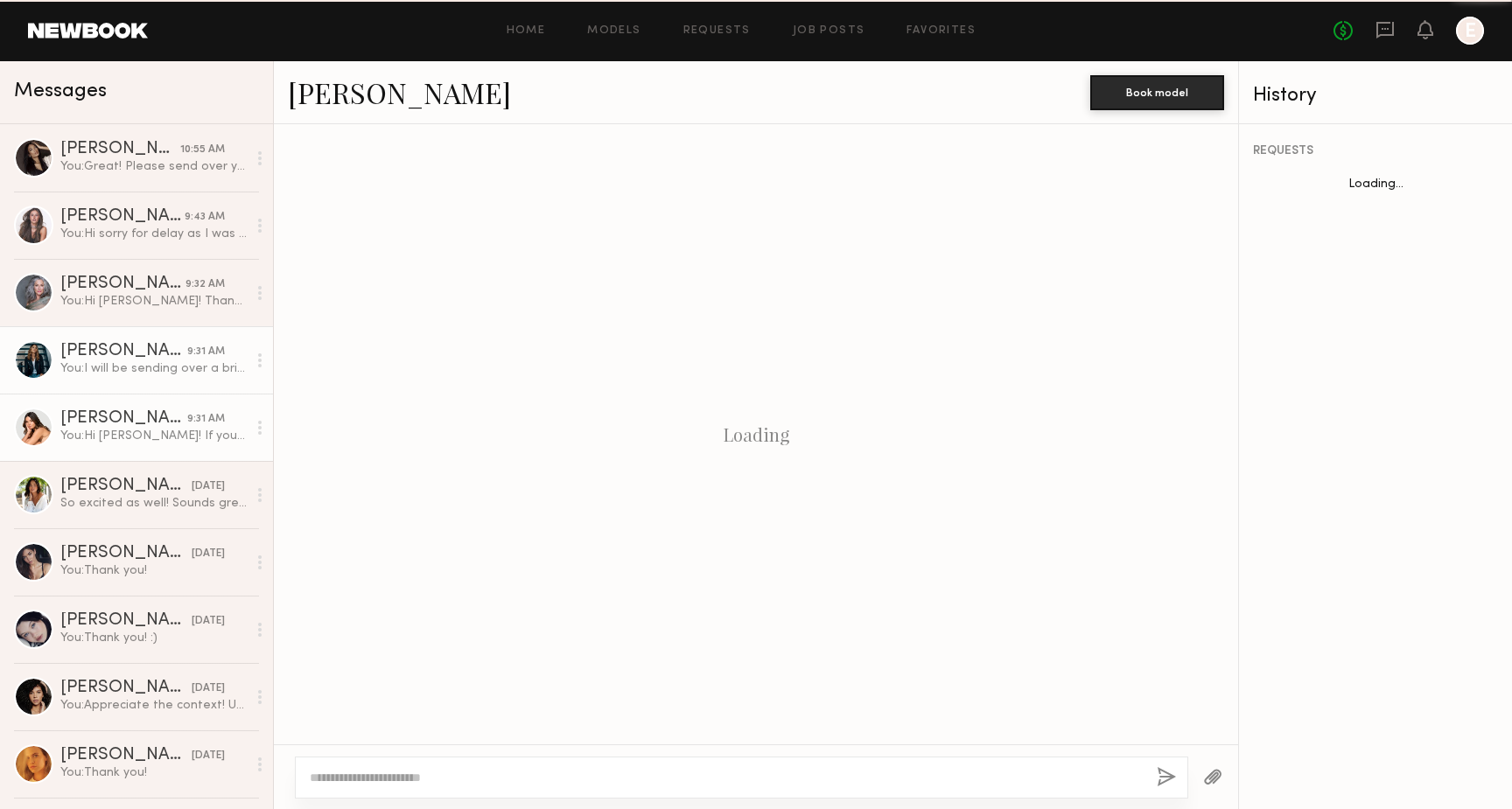
scroll to position [264, 0]
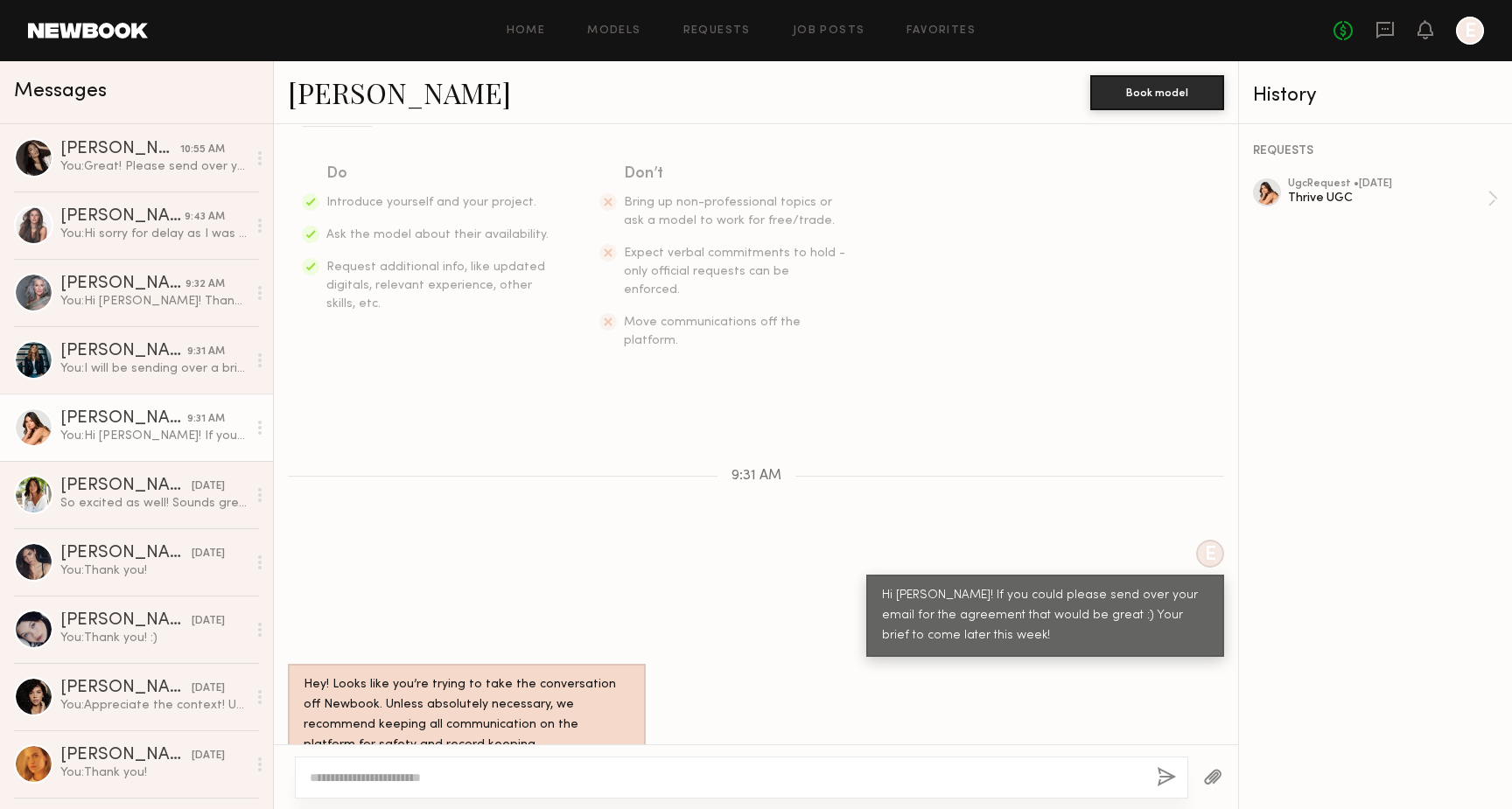
click at [357, 102] on link "Caina F." at bounding box center [399, 92] width 223 height 38
click at [1407, 202] on div "Thrive UGC" at bounding box center [1388, 198] width 200 height 16
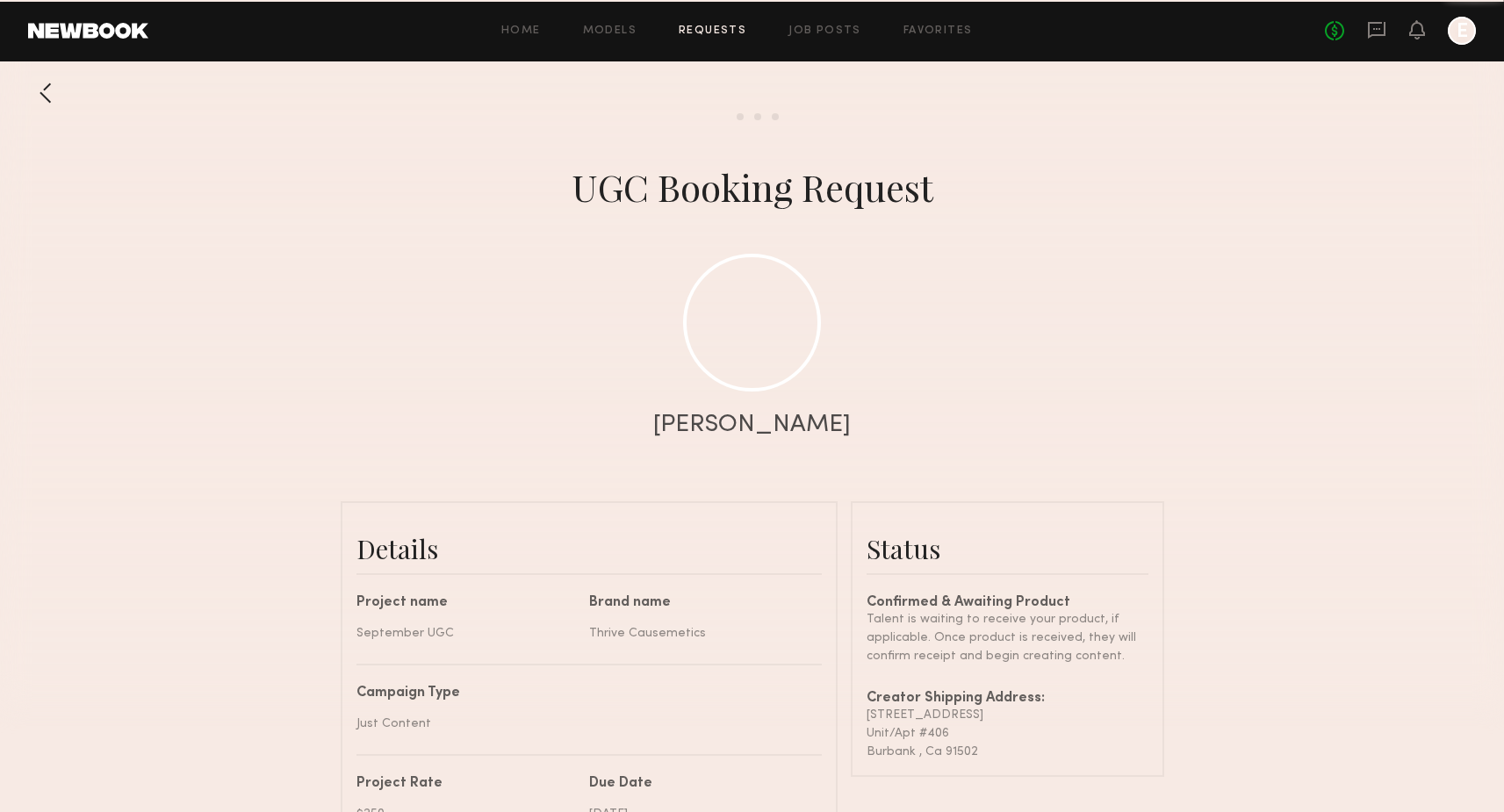
scroll to position [862, 0]
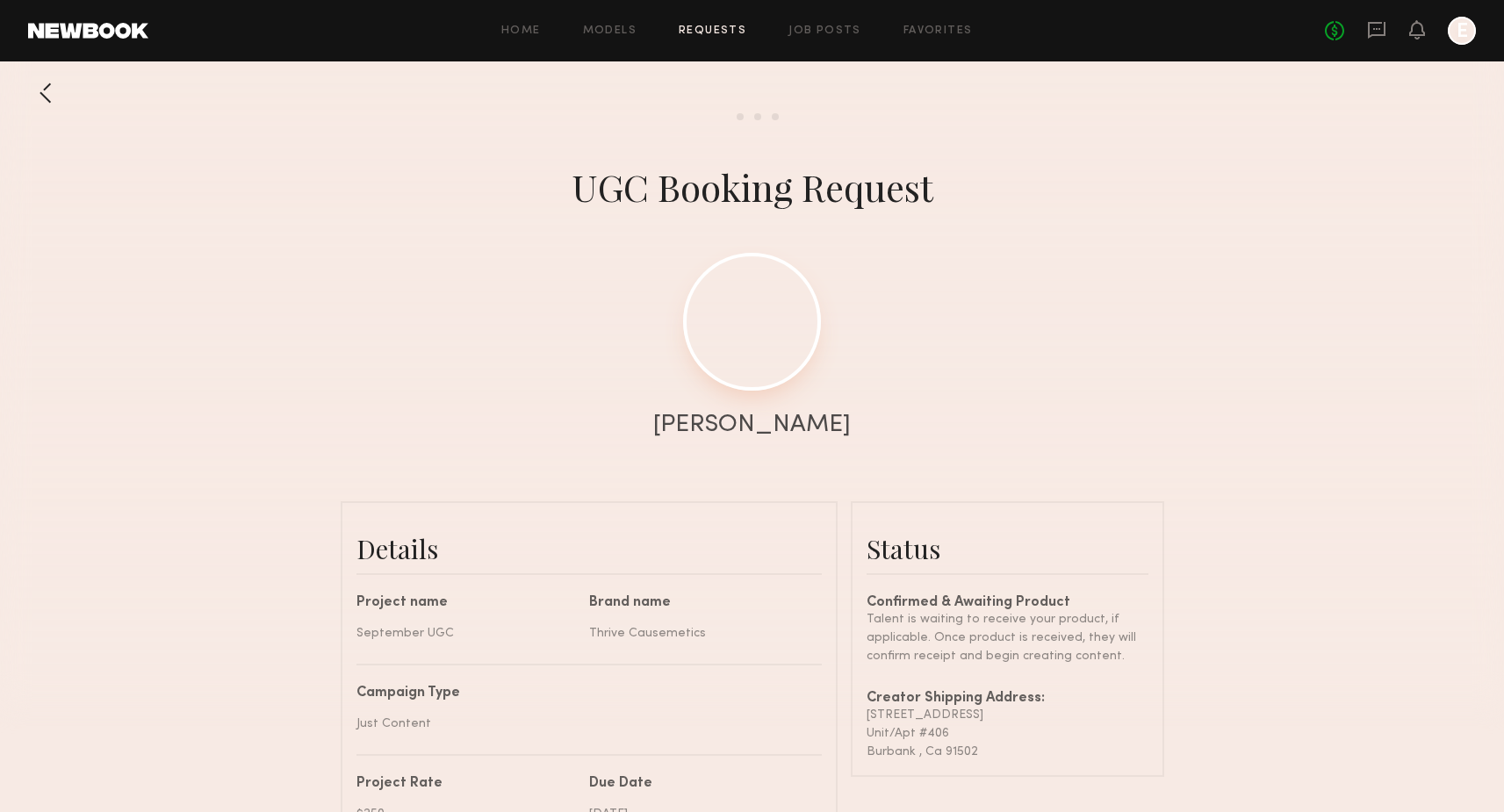
click at [763, 350] on link at bounding box center [752, 322] width 138 height 138
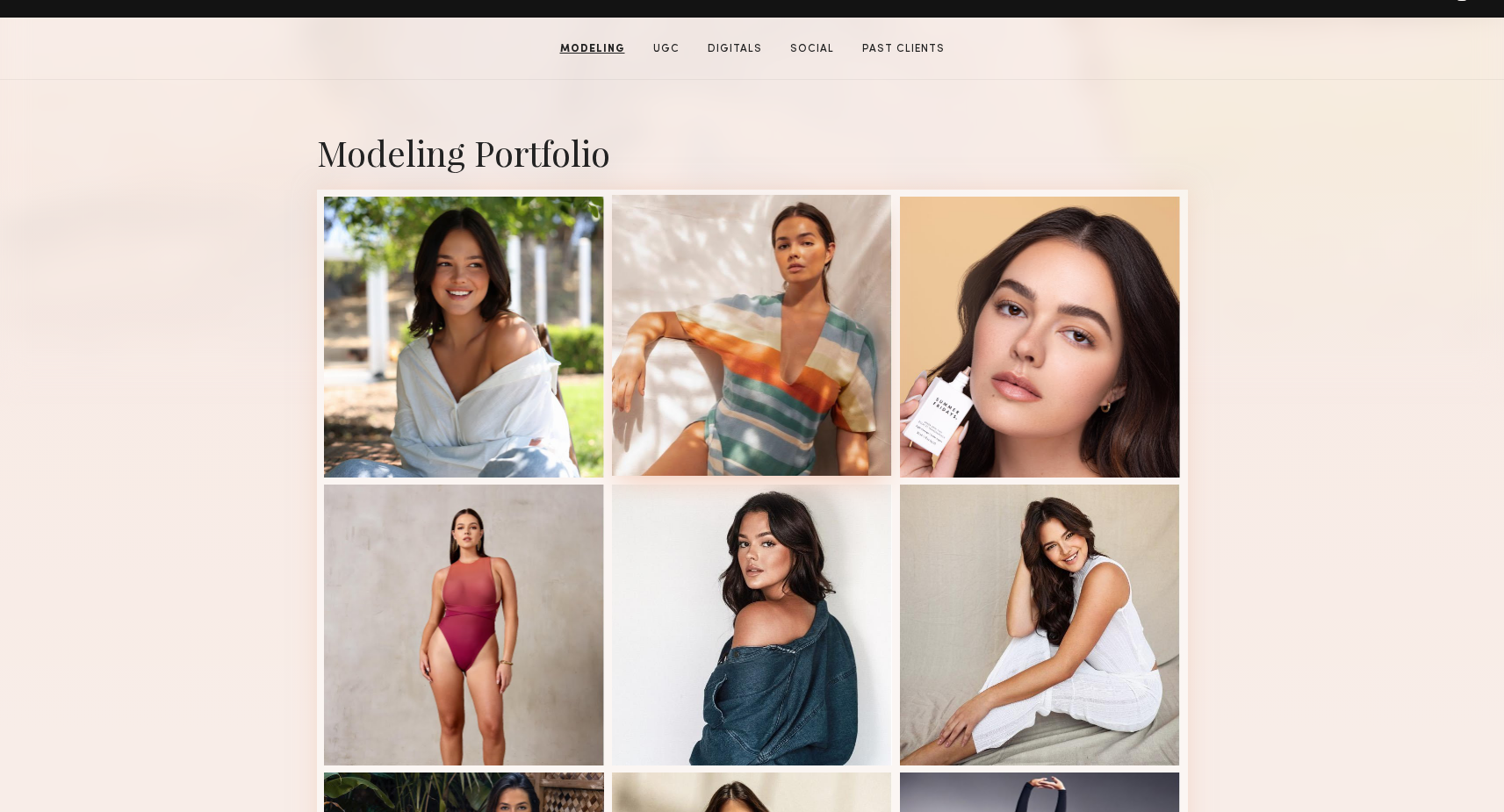
scroll to position [335, 0]
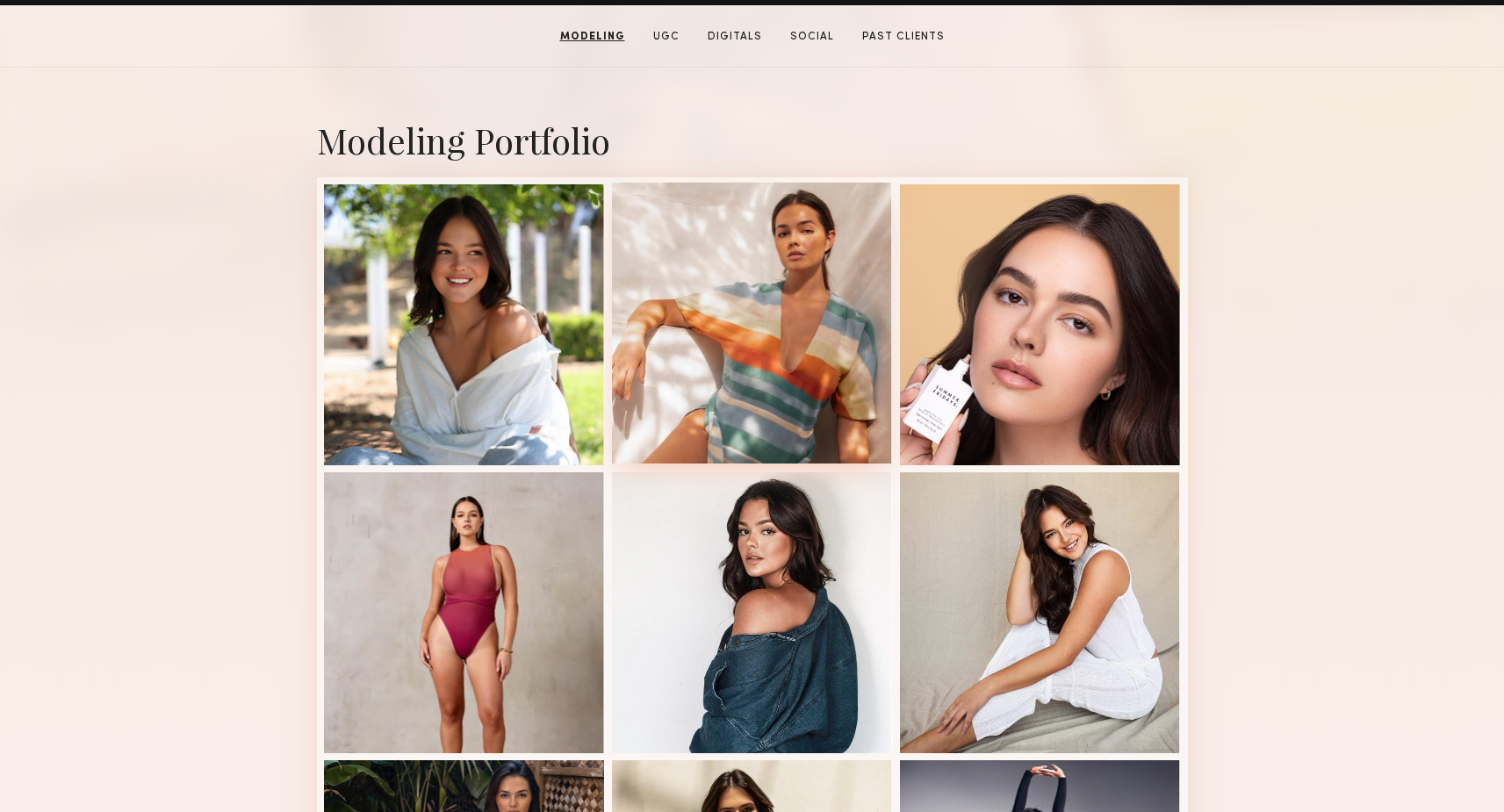
click at [682, 581] on div at bounding box center [752, 613] width 281 height 281
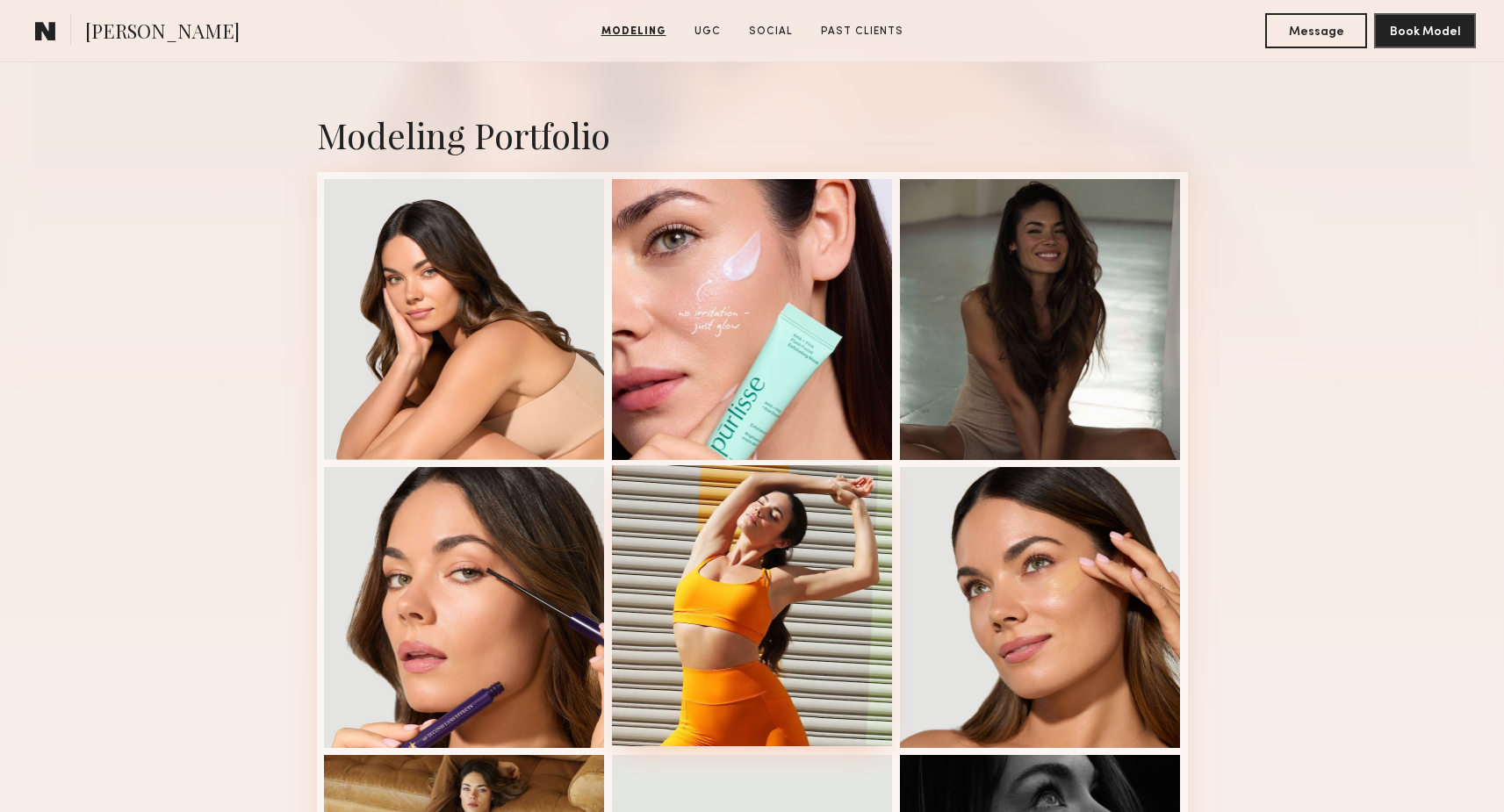
scroll to position [341, 0]
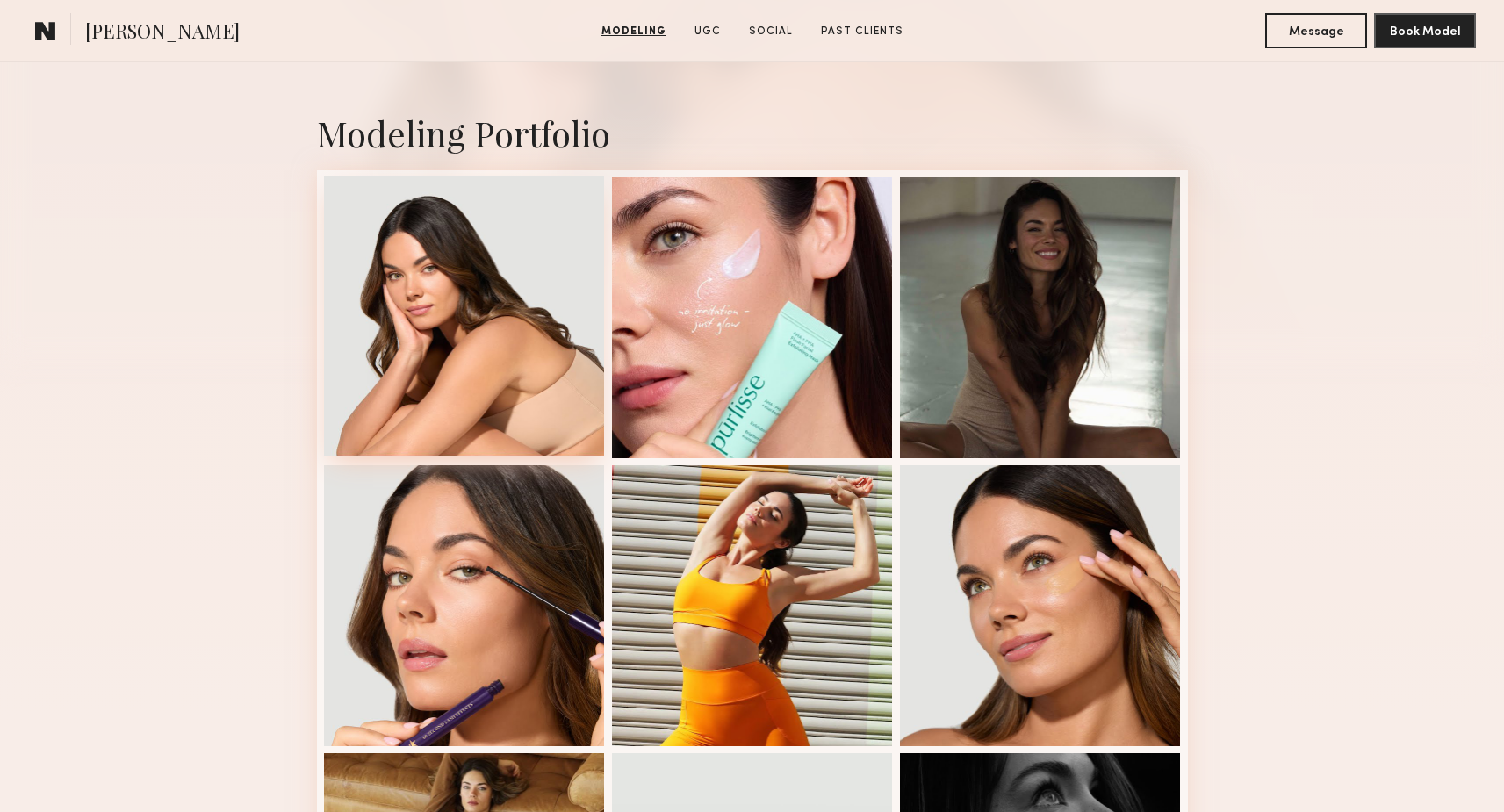
click at [505, 380] on div at bounding box center [464, 316] width 281 height 281
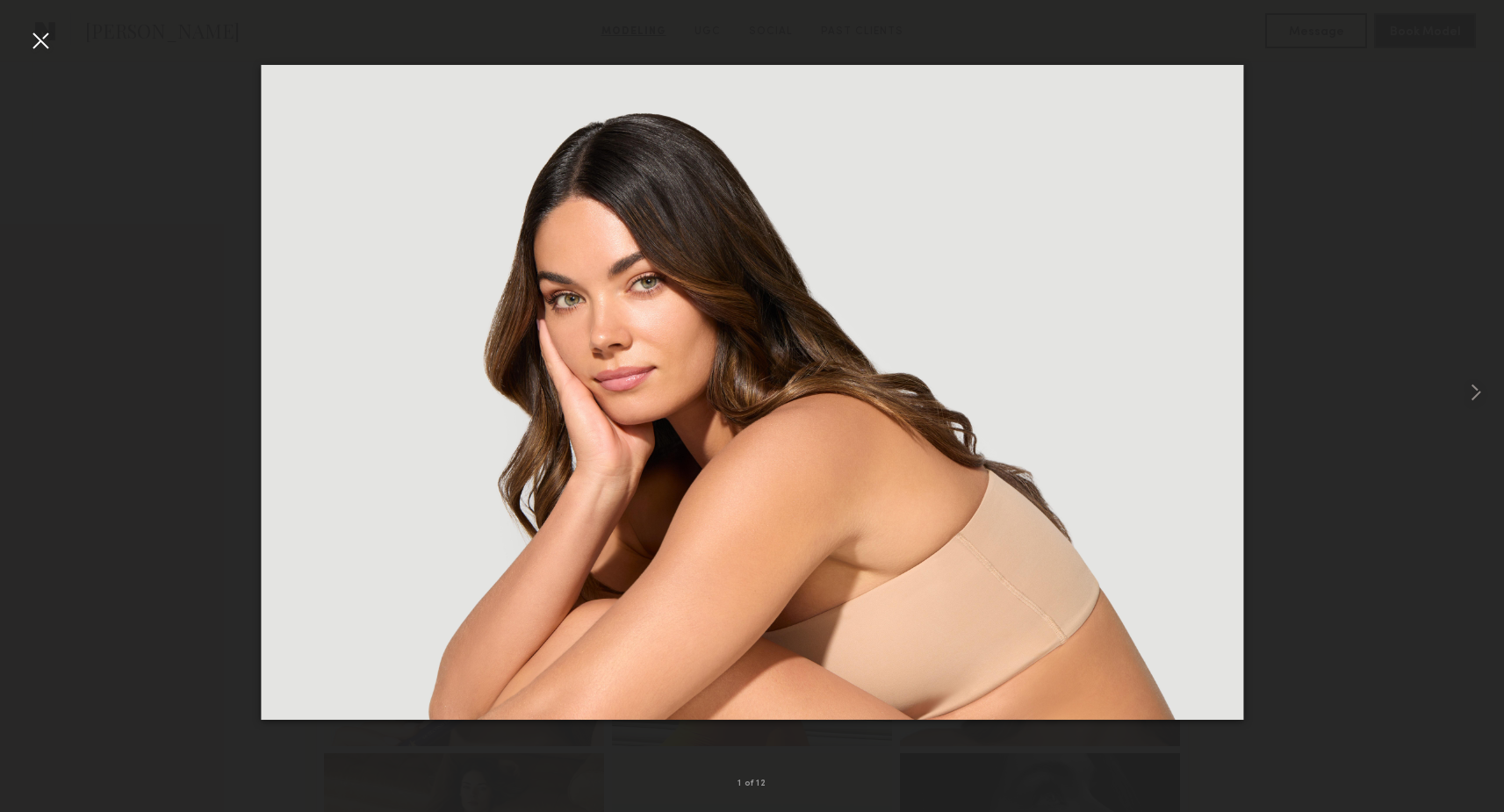
click at [51, 26] on div at bounding box center [40, 40] width 28 height 28
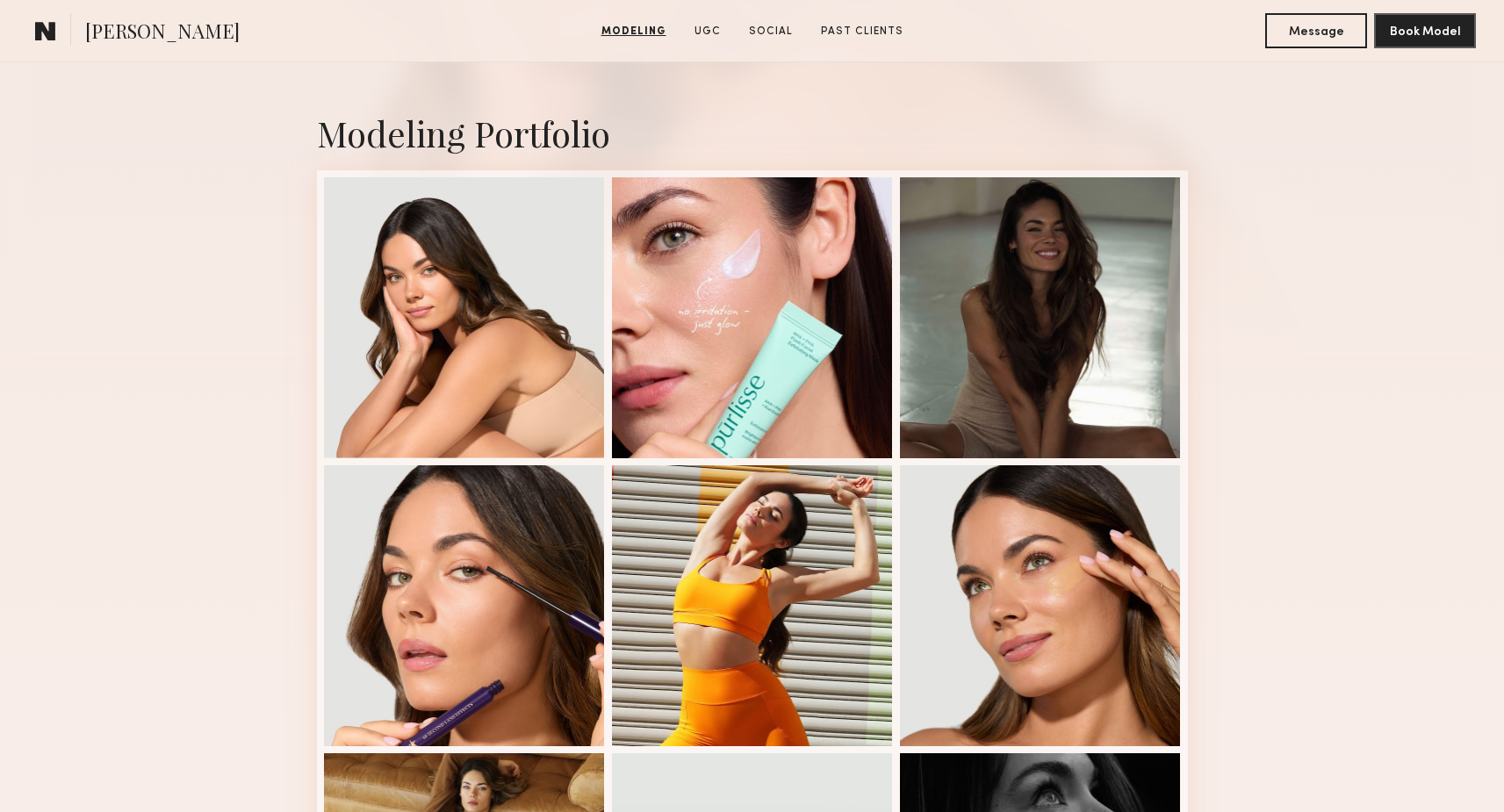
scroll to position [0, 0]
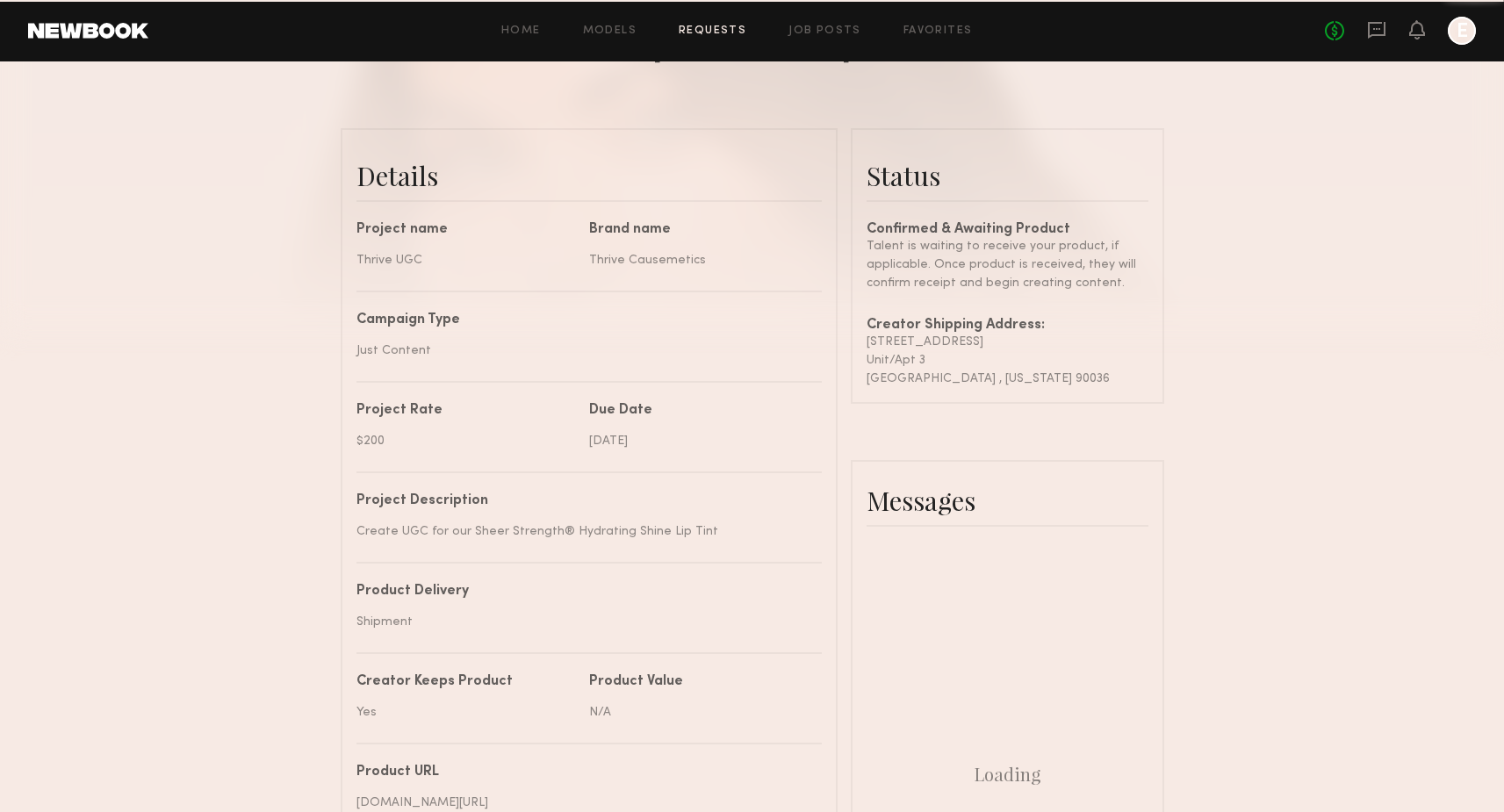
scroll to position [752, 0]
